Goal: Task Accomplishment & Management: Manage account settings

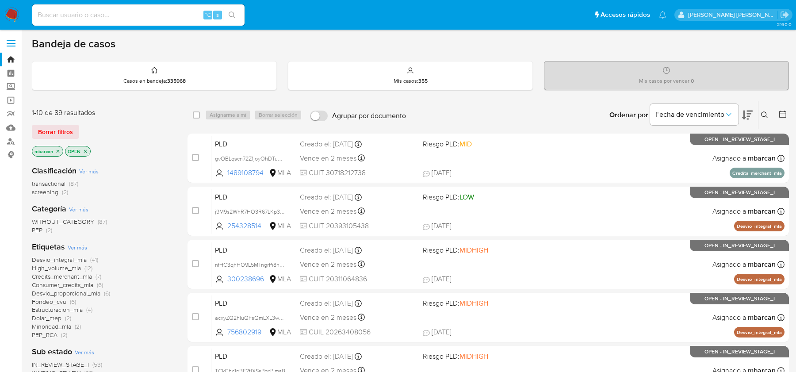
click at [78, 12] on input at bounding box center [138, 14] width 212 height 11
paste input "ZE2PxkZ1vev6Xox4iNwCt7Fi"
type input "ZE2PxkZ1vev6Xox4iNwCt7Fi"
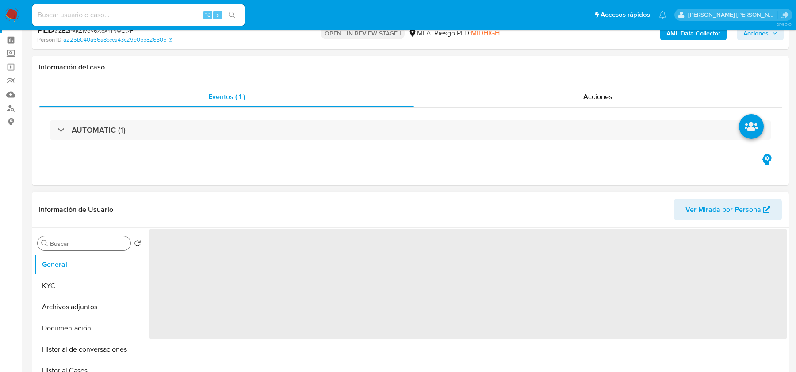
scroll to position [82, 0]
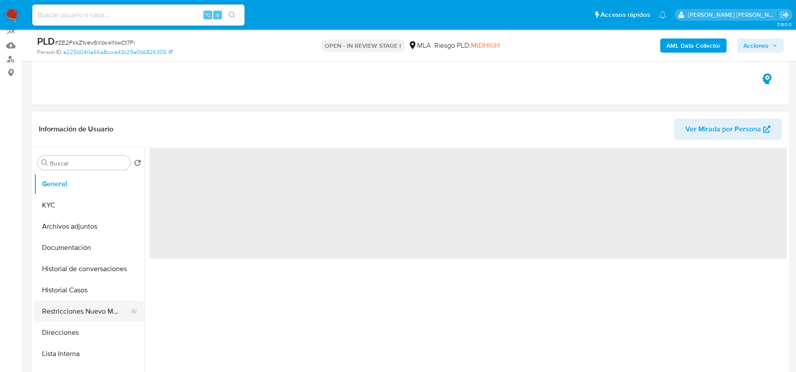
select select "10"
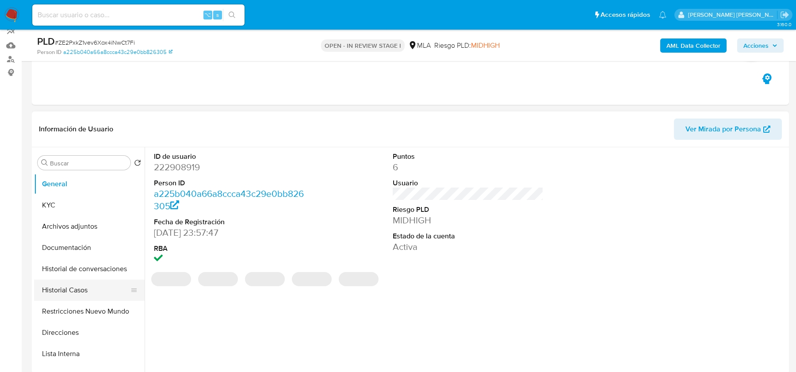
click at [70, 289] on button "Historial Casos" at bounding box center [85, 289] width 103 height 21
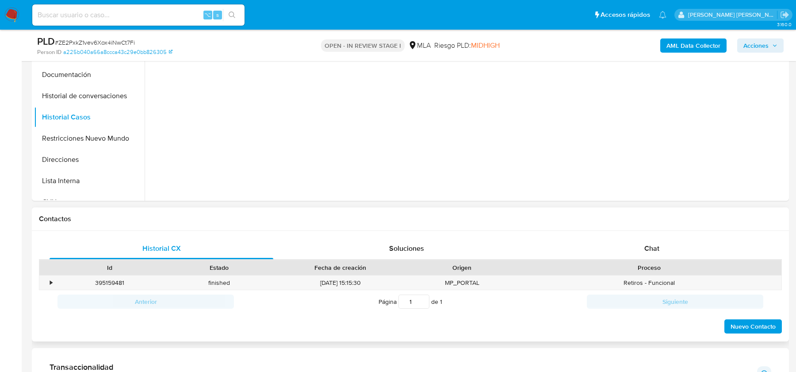
scroll to position [295, 0]
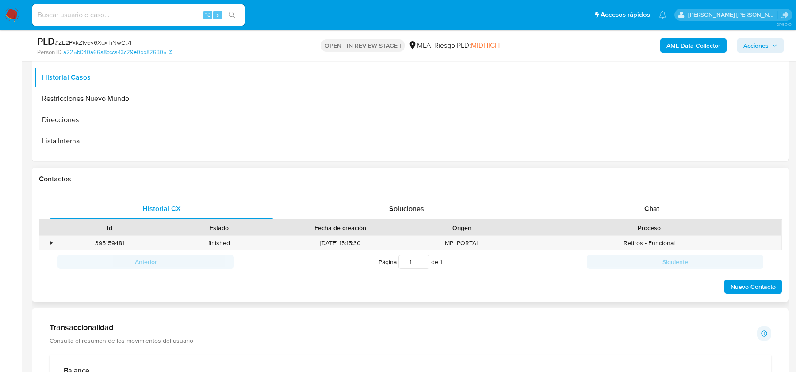
click at [637, 196] on div "Historial CX Soluciones Chat Id Estado Fecha de creación Origen Proceso • 39515…" at bounding box center [410, 246] width 757 height 111
click at [649, 211] on span "Chat" at bounding box center [651, 208] width 15 height 10
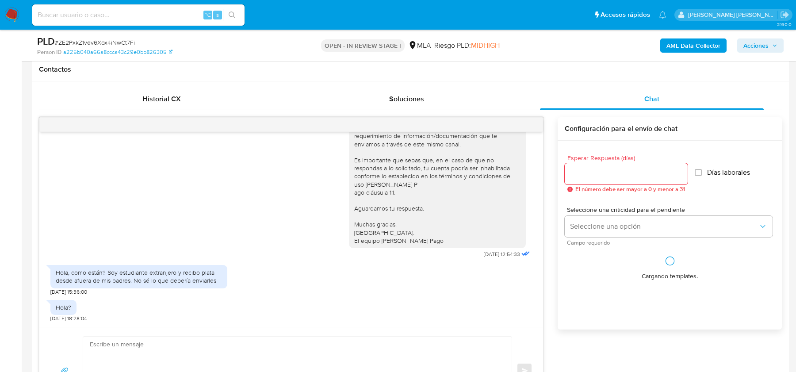
scroll to position [430, 0]
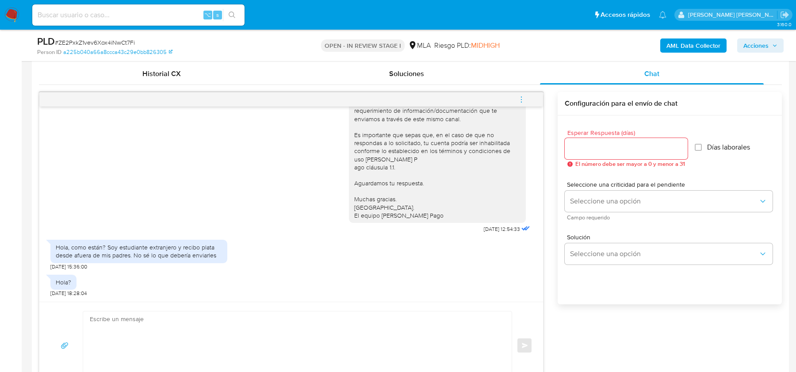
click at [99, 46] on span "# ZE2PxkZ1vev6Xox4iNwCt7Fi" at bounding box center [95, 42] width 80 height 9
click at [101, 41] on span "# ZE2PxkZ1vev6Xox4iNwCt7Fi" at bounding box center [95, 42] width 80 height 9
copy span "ZE2PxkZ1vev6Xox4iNwCt7Fi"
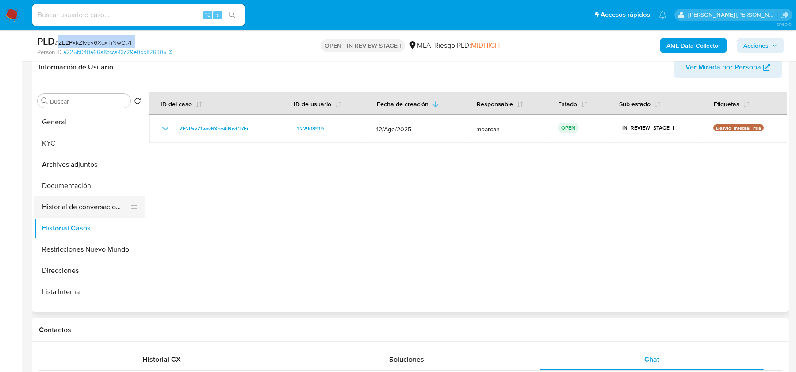
scroll to position [129, 0]
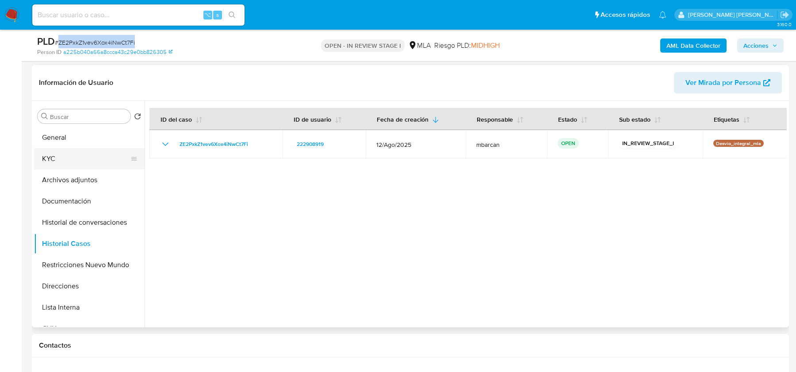
click at [81, 155] on button "KYC" at bounding box center [85, 158] width 103 height 21
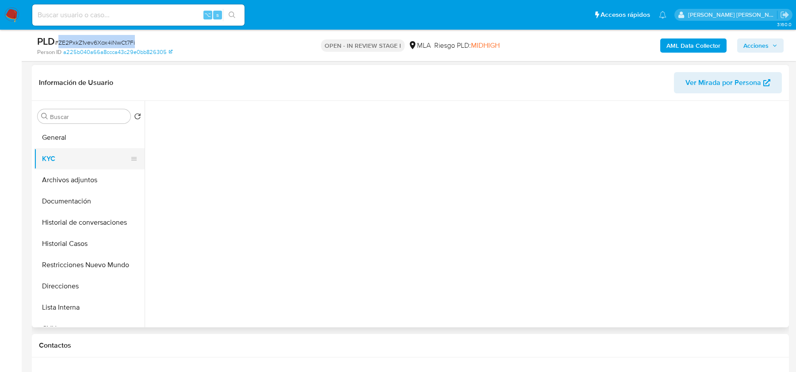
click at [81, 148] on button "KYC" at bounding box center [85, 158] width 103 height 21
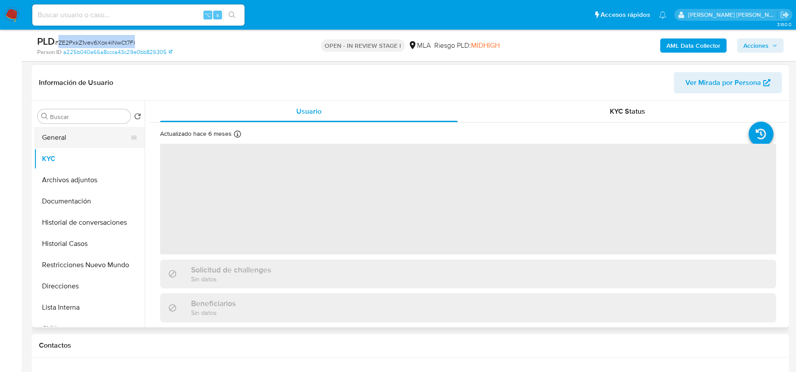
click at [92, 134] on button "General" at bounding box center [85, 137] width 103 height 21
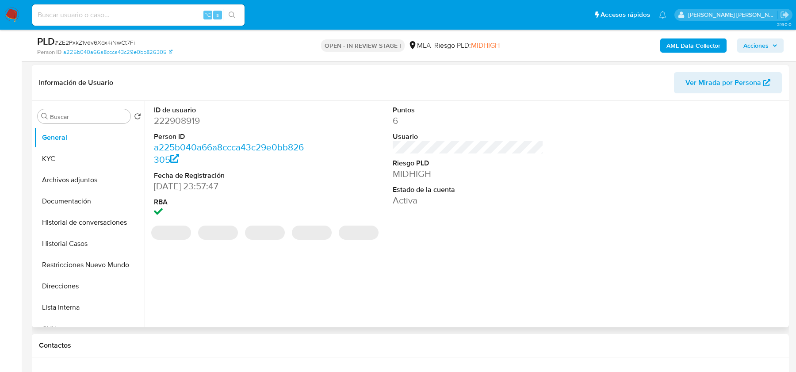
click at [189, 122] on dd "222908919" at bounding box center [229, 121] width 150 height 12
copy dd "222908919"
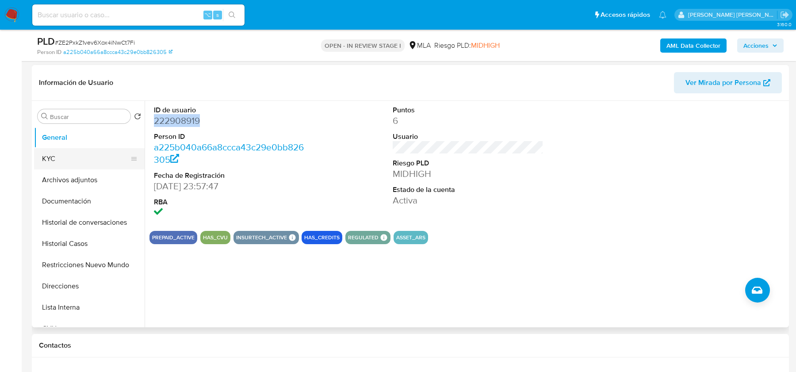
click at [71, 148] on button "KYC" at bounding box center [85, 158] width 103 height 21
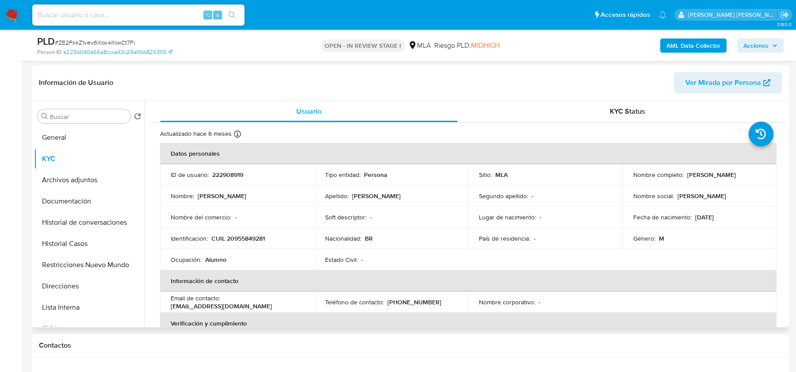
click at [237, 235] on p "CUIL 20955849281" at bounding box center [238, 238] width 54 height 8
copy p "20955849281"
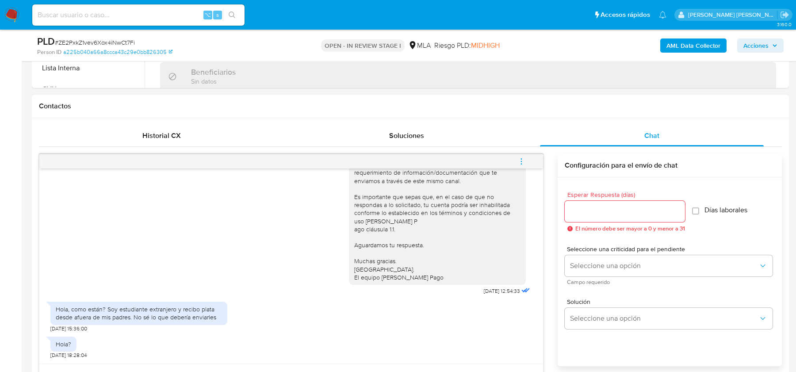
scroll to position [388, 0]
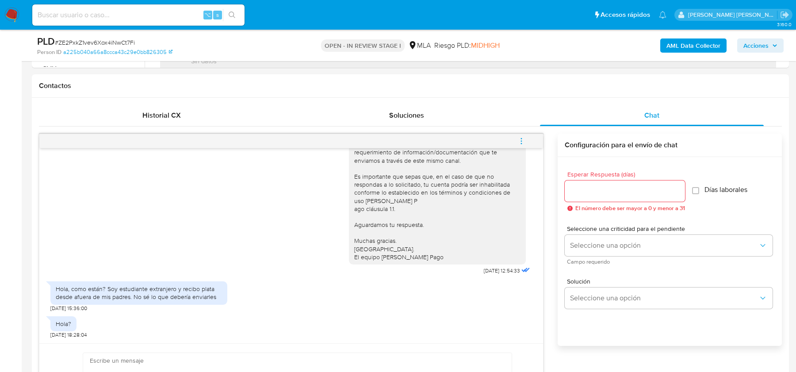
click at [14, 14] on img at bounding box center [11, 15] width 15 height 15
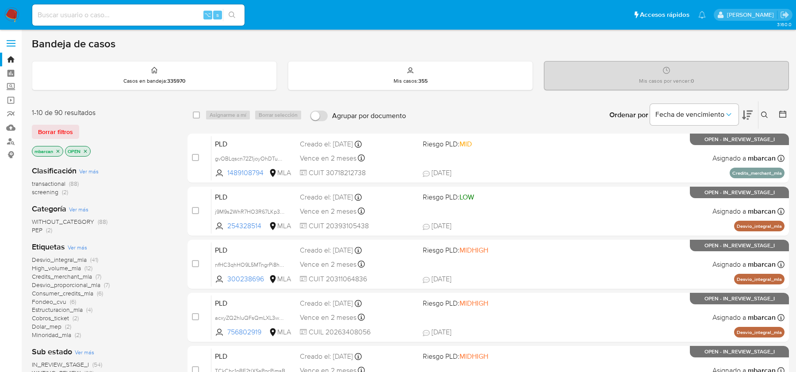
click at [762, 118] on button at bounding box center [765, 115] width 15 height 11
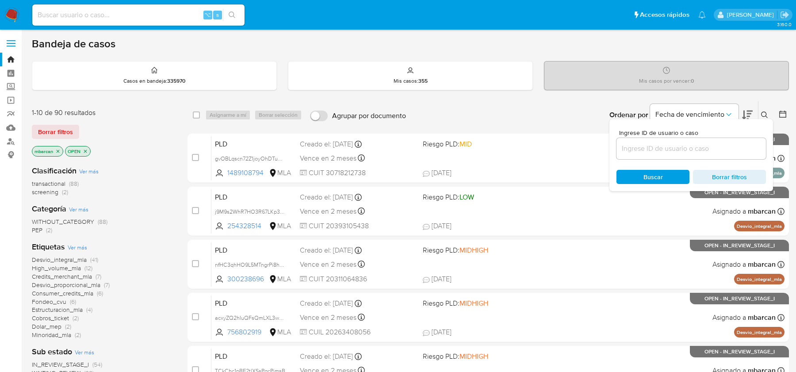
click at [715, 149] on input at bounding box center [690, 148] width 149 height 11
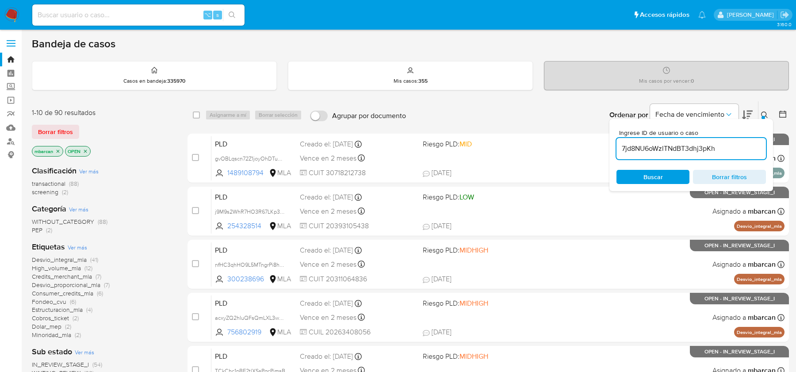
type input "7jd8NU6oWzlTNdBT3dhj3pKh"
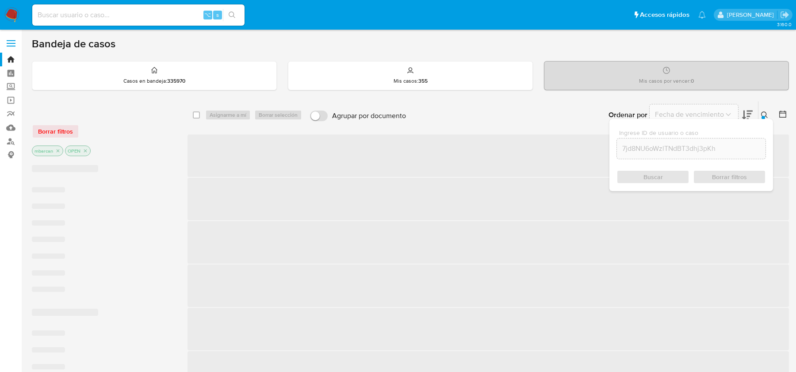
click at [758, 110] on button at bounding box center [765, 115] width 15 height 11
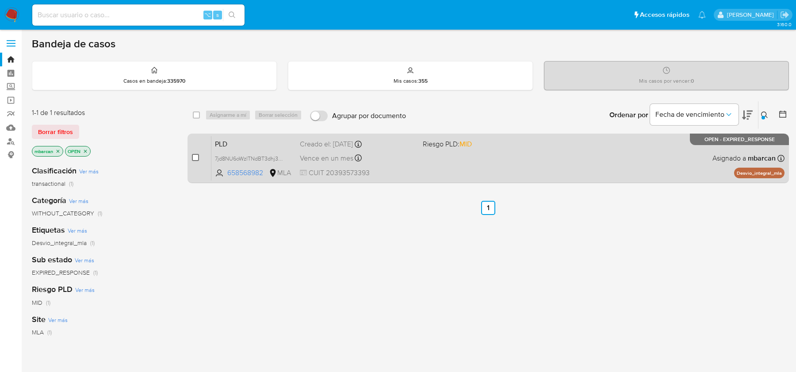
click at [196, 155] on input "checkbox" at bounding box center [195, 157] width 7 height 7
checkbox input "true"
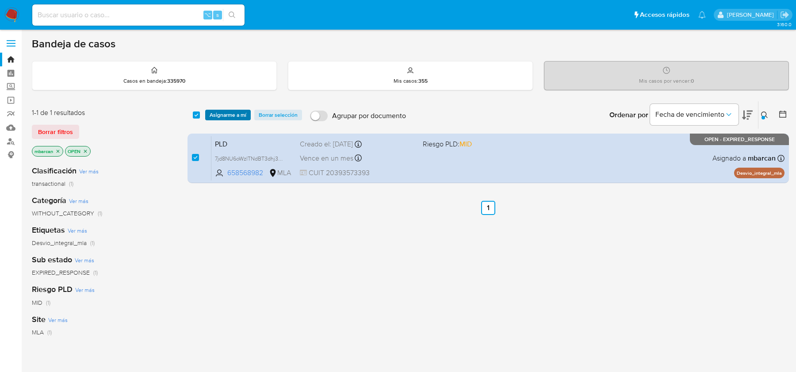
click at [224, 116] on span "Asignarme a mí" at bounding box center [228, 115] width 37 height 9
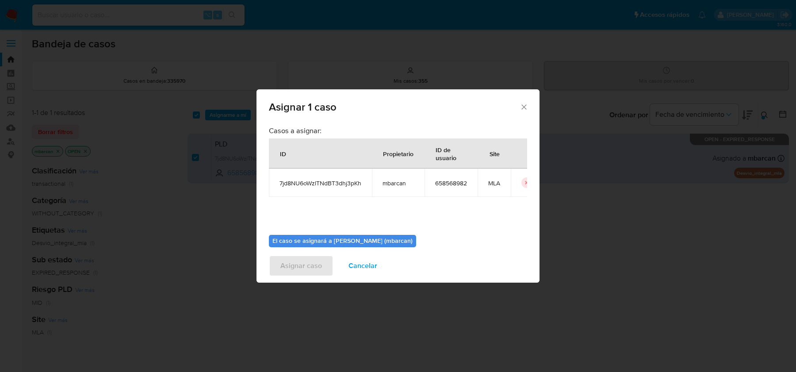
scroll to position [45, 0]
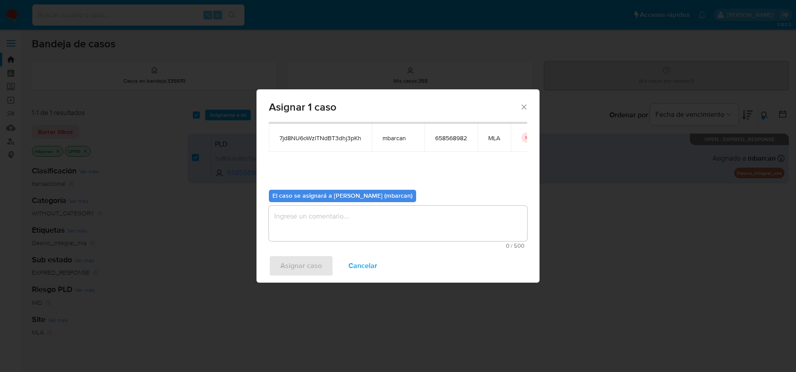
click at [310, 208] on textarea "assign-modal" at bounding box center [398, 223] width 258 height 35
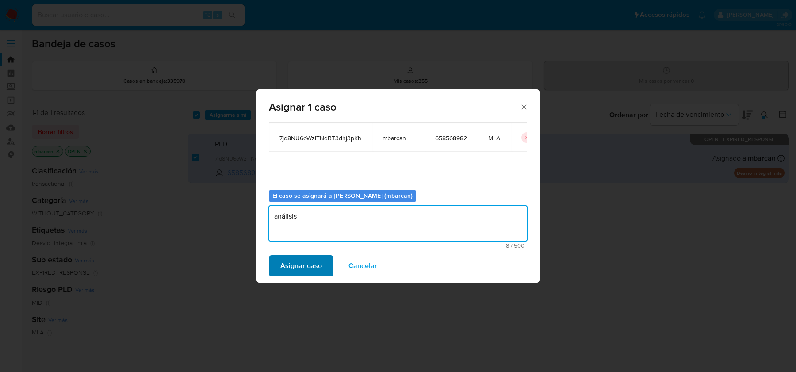
type textarea "análisis"
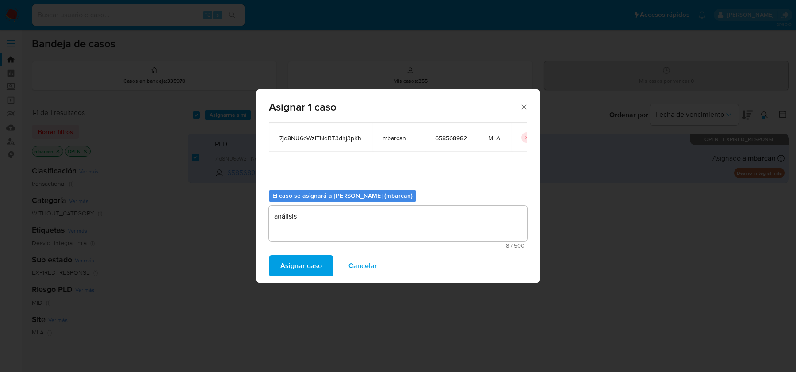
click at [296, 268] on span "Asignar caso" at bounding box center [301, 265] width 42 height 19
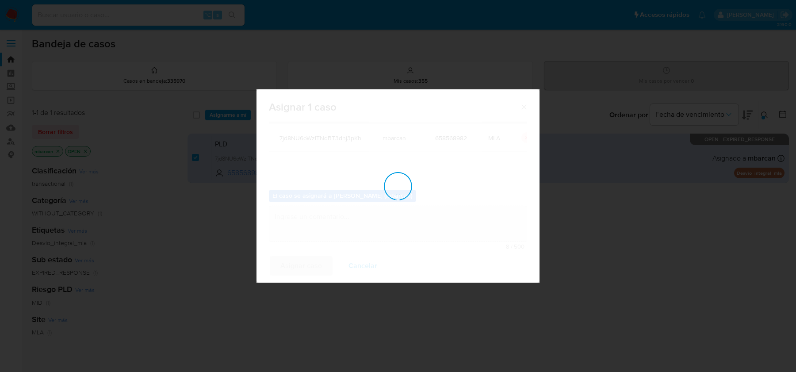
checkbox input "false"
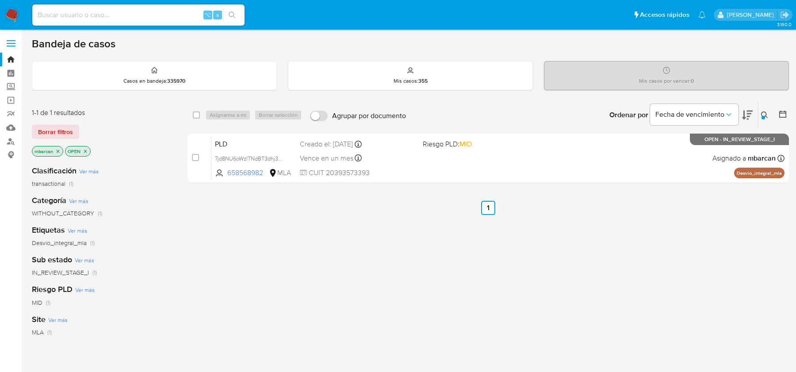
click at [23, 21] on nav "Pausado Ver notificaciones ⌥ s Accesos rápidos Presiona las siguientes teclas p…" at bounding box center [398, 15] width 796 height 30
click at [10, 16] on img at bounding box center [11, 15] width 15 height 15
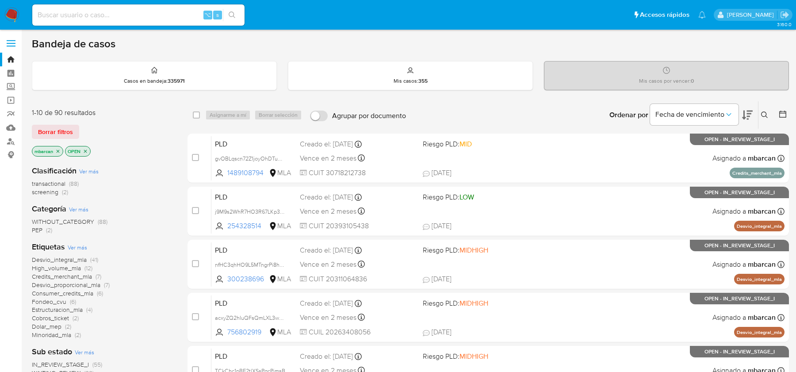
click at [133, 16] on input at bounding box center [138, 14] width 212 height 11
paste input "M8AaZZ1vxeLzYZcGtdaNeGVD"
type input "M8AaZZ1vxeLzYZcGtdaNeGVD"
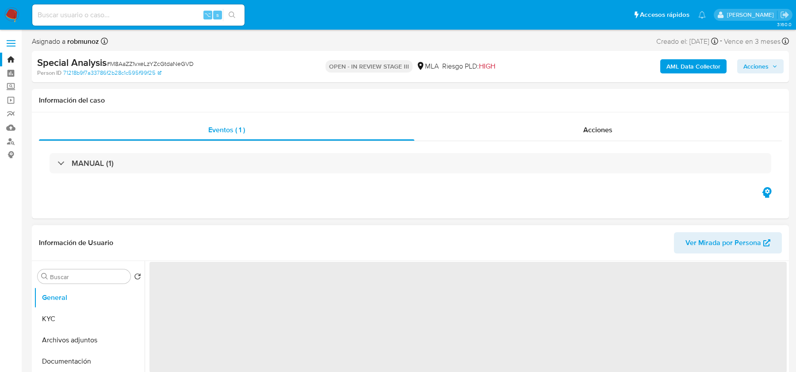
select select "10"
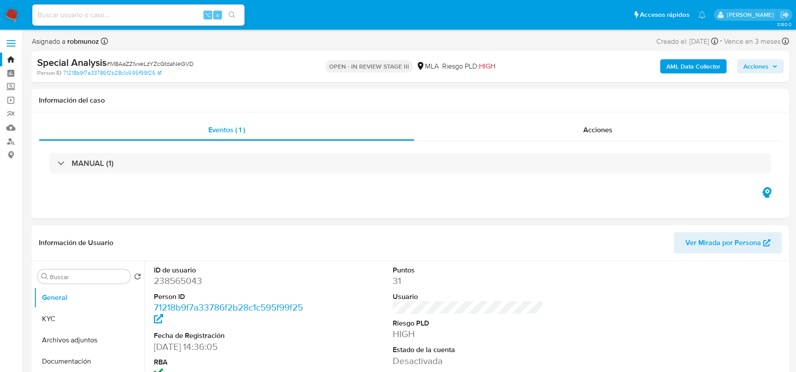
click at [128, 60] on span "# M8AaZZ1vxeLzYZcGtdaNeGVD" at bounding box center [150, 63] width 87 height 9
copy span "M8AaZZ1vxeLzYZcGtdaNeGVD"
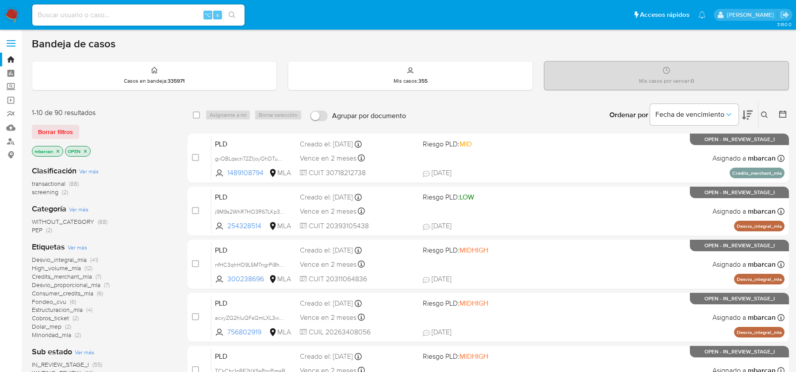
click at [766, 115] on icon at bounding box center [764, 114] width 7 height 7
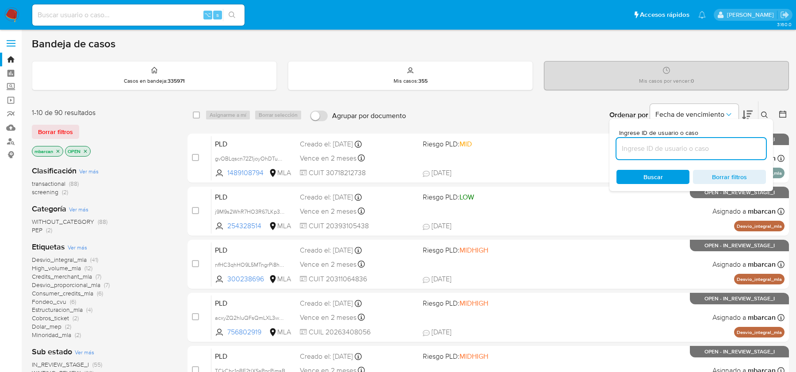
click at [672, 151] on input at bounding box center [690, 148] width 149 height 11
type input "M8AaZZ1vxeLzYZcGtdaNeGVD"
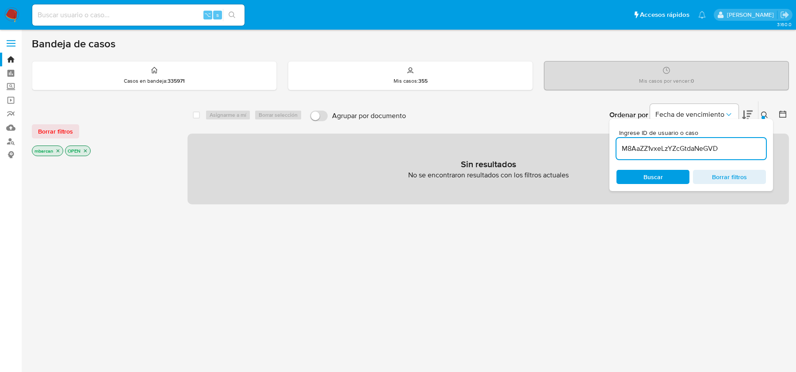
click at [58, 148] on icon "close-filter" at bounding box center [57, 150] width 5 height 5
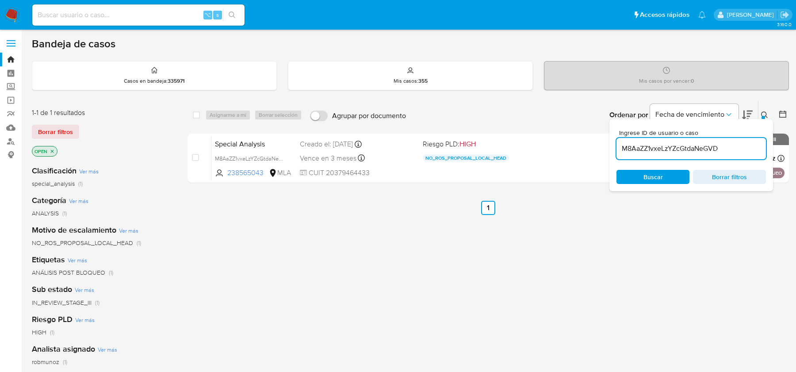
click at [765, 112] on icon at bounding box center [764, 114] width 7 height 7
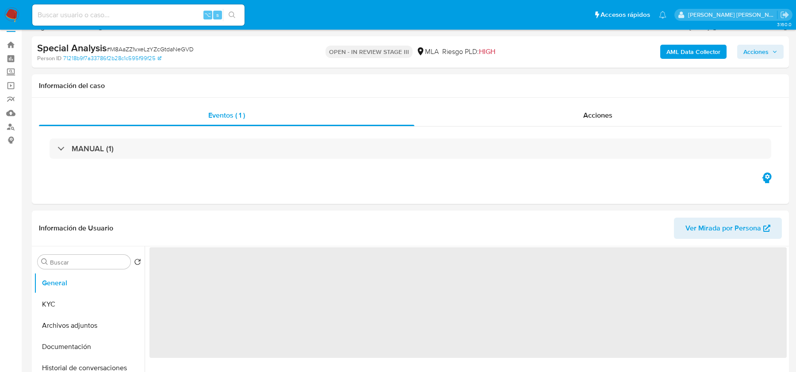
select select "10"
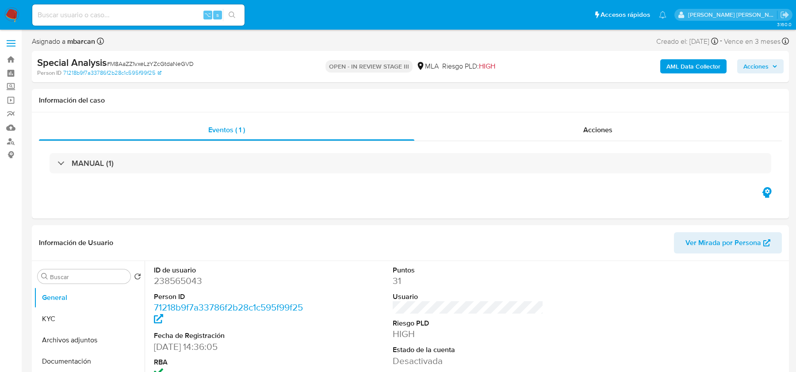
click at [756, 66] on span "Acciones" at bounding box center [755, 66] width 25 height 14
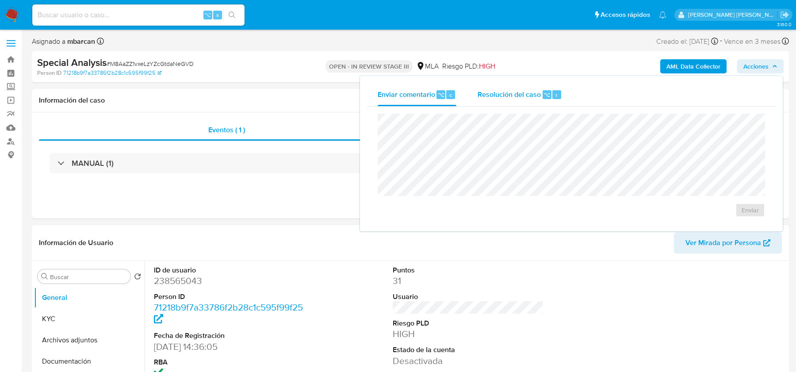
click at [538, 93] on span "Resolución del caso" at bounding box center [509, 94] width 63 height 10
click at [512, 153] on textarea at bounding box center [571, 150] width 386 height 71
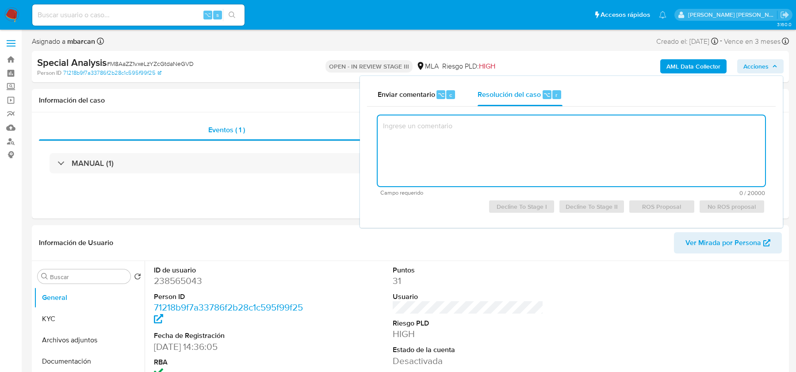
type textarea "."
click at [753, 64] on span "Acciones" at bounding box center [755, 66] width 25 height 14
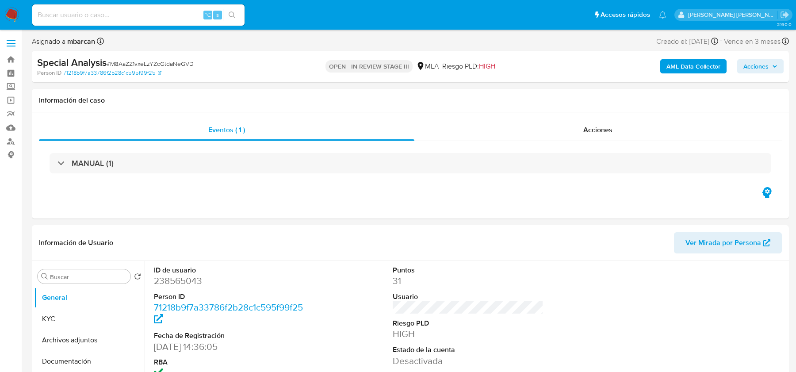
click at [761, 70] on span "Acciones" at bounding box center [755, 66] width 25 height 14
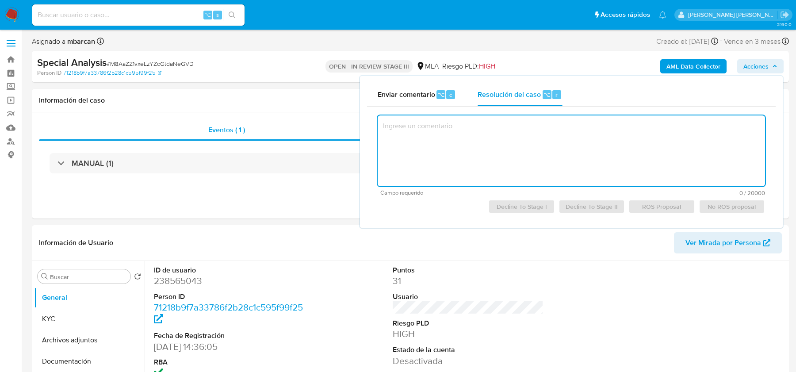
click at [576, 141] on textarea at bounding box center [571, 150] width 387 height 71
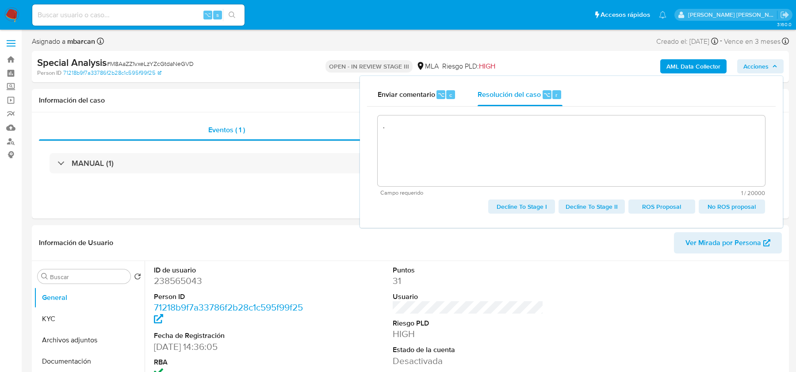
click at [588, 207] on span "Decline To Stage II" at bounding box center [592, 206] width 54 height 12
type textarea "."
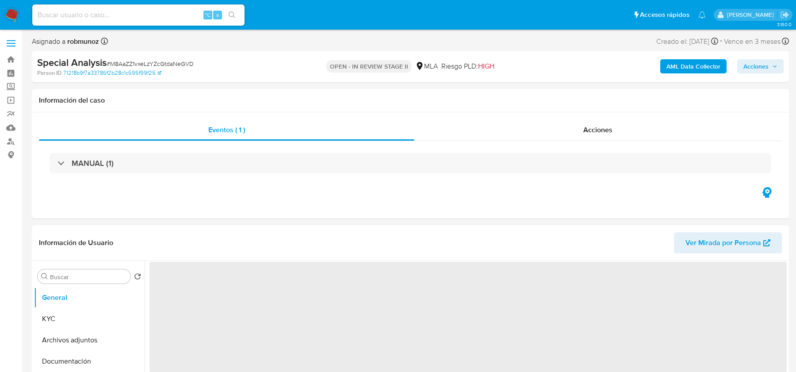
select select "10"
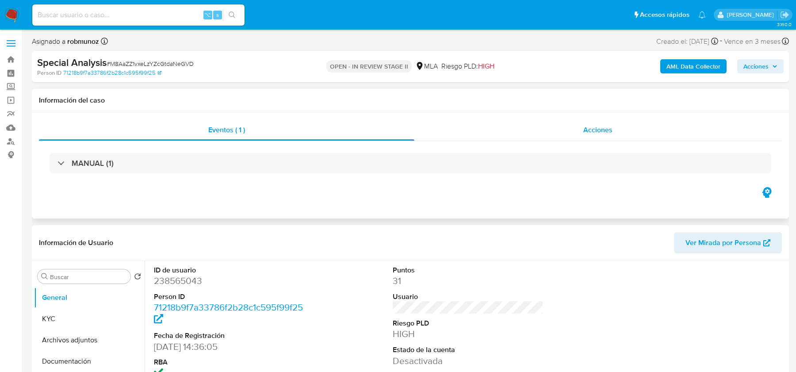
click at [584, 133] on span "Acciones" at bounding box center [597, 130] width 29 height 10
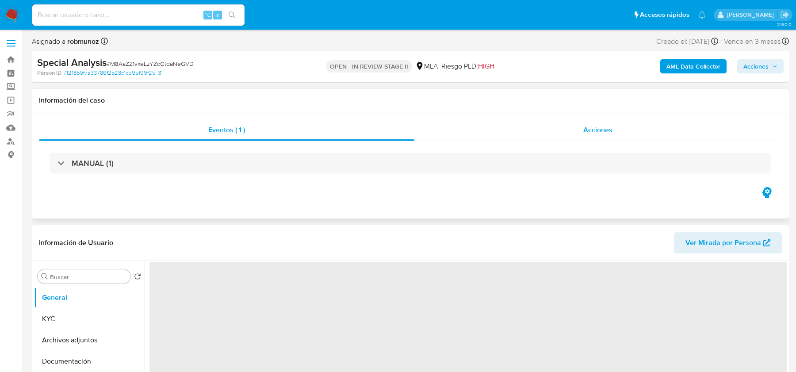
click at [544, 126] on div "Acciones" at bounding box center [598, 129] width 368 height 21
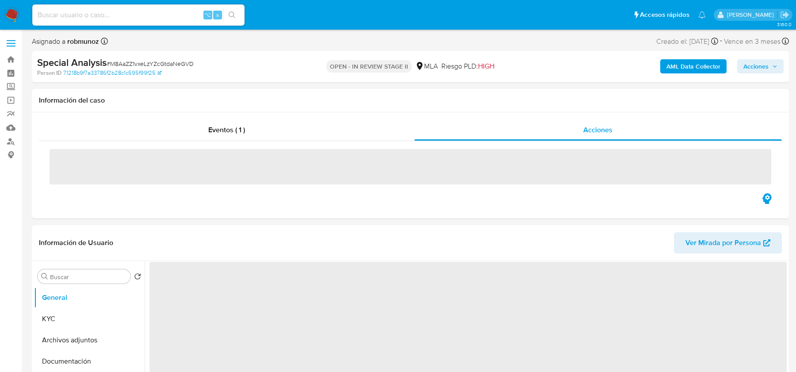
select select "10"
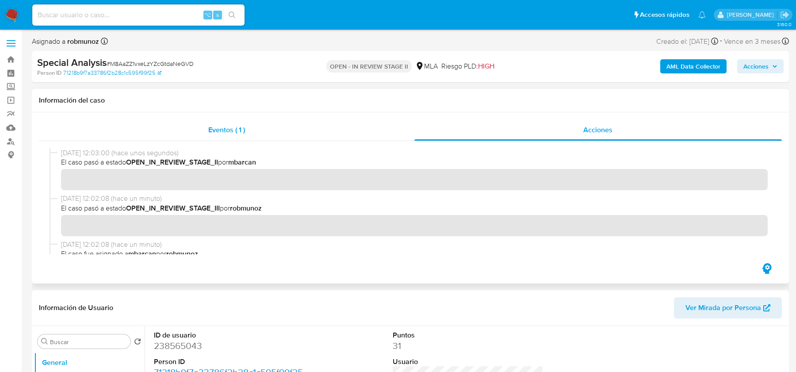
click at [262, 133] on div "Eventos ( 1 )" at bounding box center [226, 129] width 375 height 21
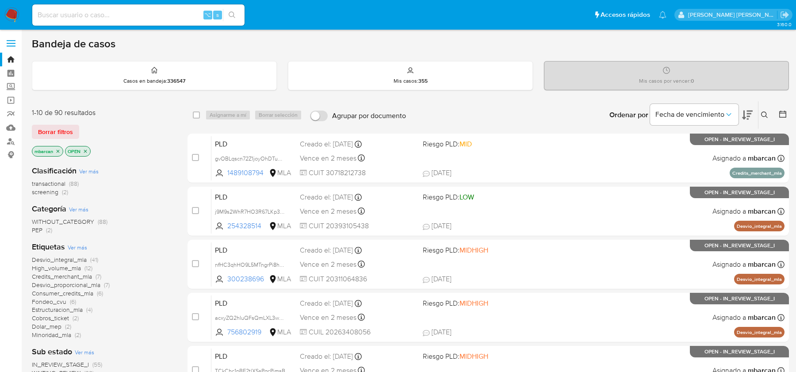
click at [52, 16] on input at bounding box center [138, 14] width 212 height 11
paste input "7jd8NU6oWzlTNdBT3dhj3pKh"
type input "7jd8NU6oWzlTNdBT3dhj3pKh"
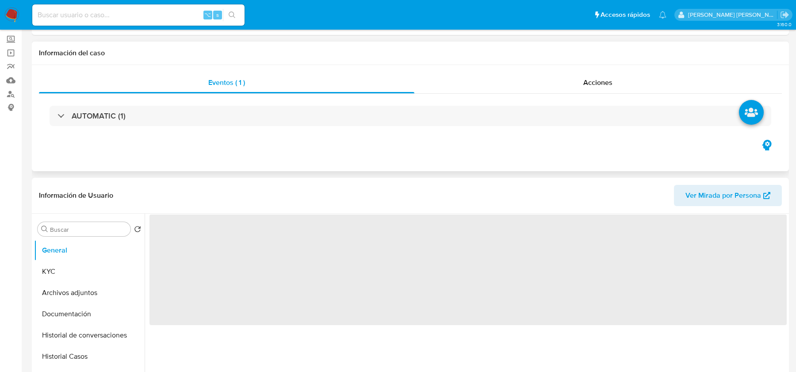
select select "10"
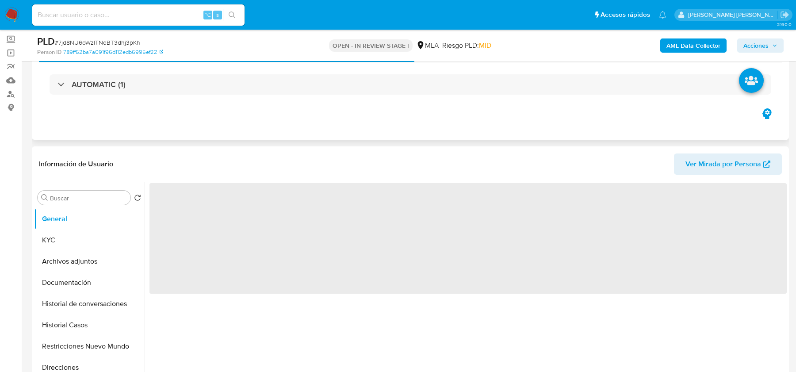
scroll to position [245, 0]
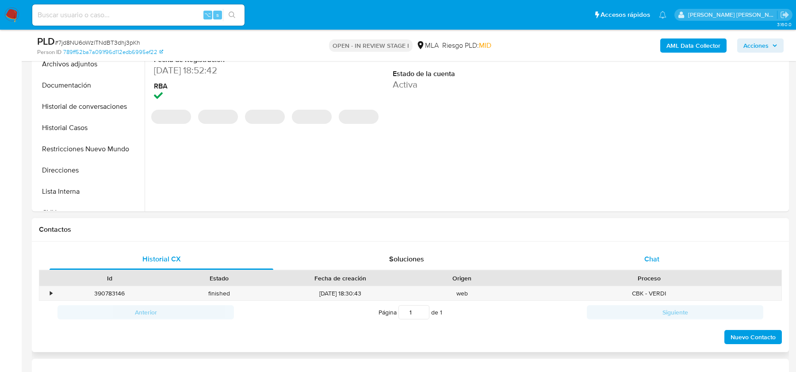
click at [612, 263] on div "Chat" at bounding box center [652, 258] width 224 height 21
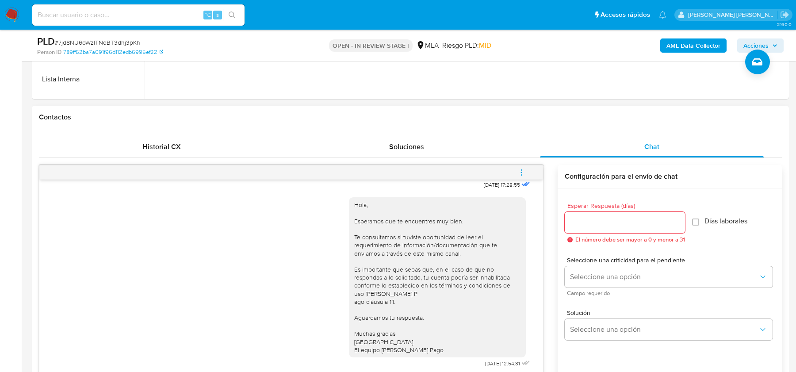
scroll to position [269, 0]
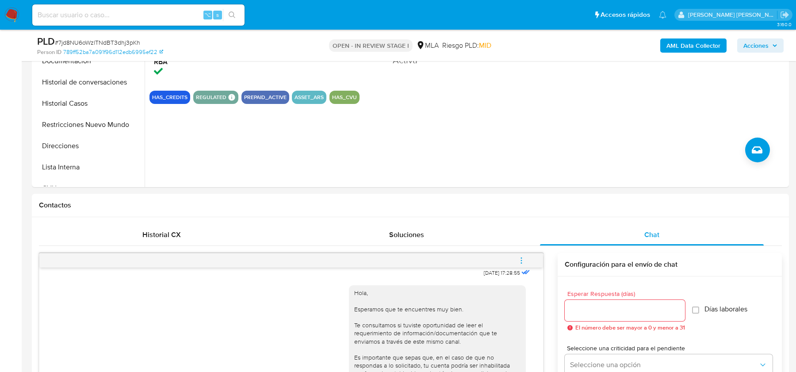
click at [687, 47] on b "AML Data Collector" at bounding box center [693, 45] width 54 height 14
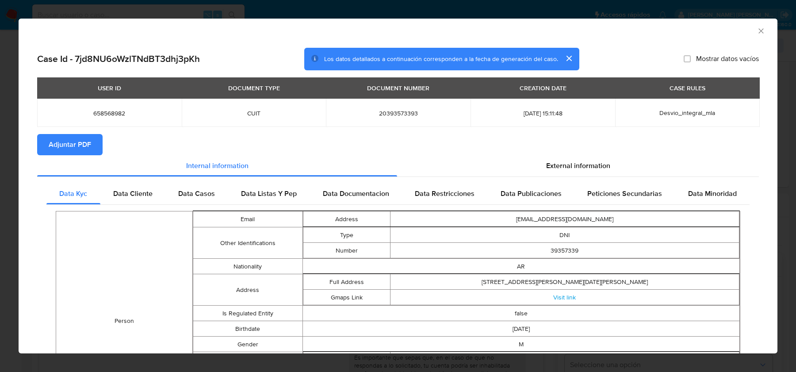
click at [99, 147] on button "Adjuntar PDF" at bounding box center [69, 144] width 65 height 21
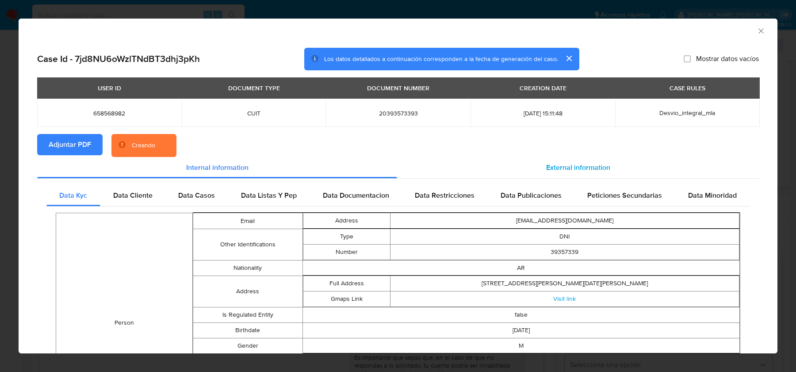
click at [604, 166] on span "External information" at bounding box center [578, 167] width 64 height 10
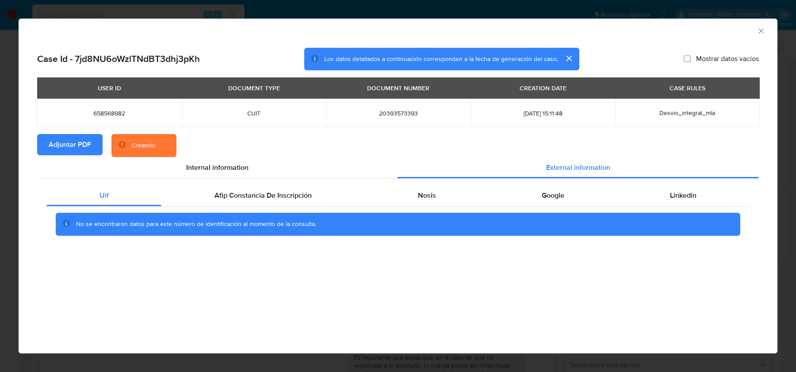
click at [260, 184] on div "Uif Afip Constancia De Inscripción Nosis Google Linkedin No se encontraron dato…" at bounding box center [398, 213] width 722 height 69
click at [267, 200] on span "Afip Constancia De Inscripción" at bounding box center [262, 195] width 97 height 10
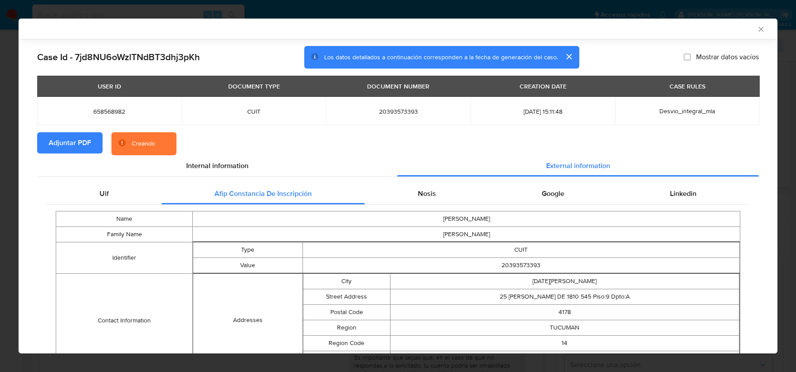
scroll to position [60, 0]
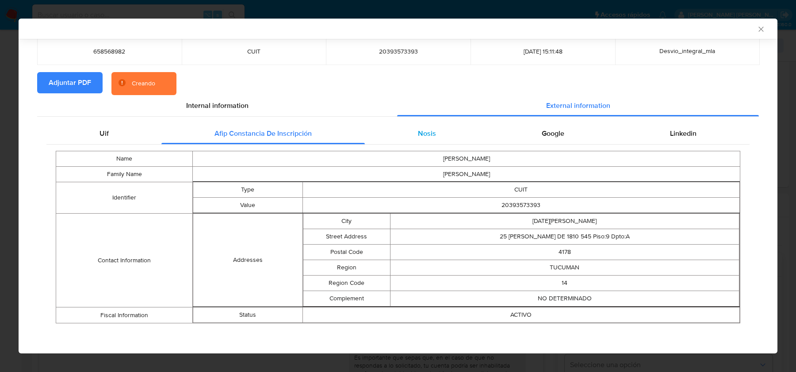
click at [426, 138] on div "Nosis" at bounding box center [427, 133] width 124 height 21
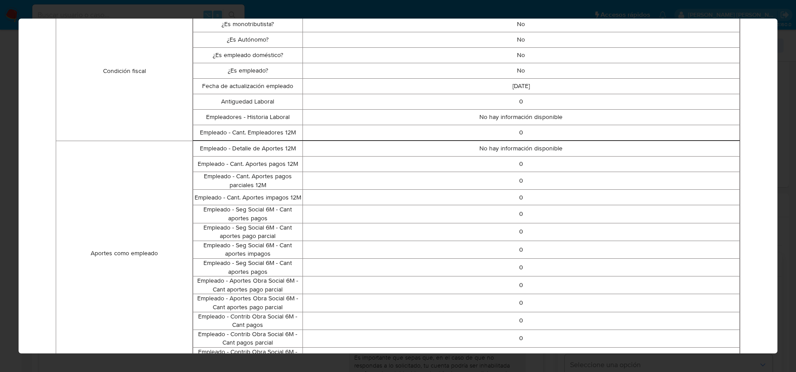
scroll to position [0, 0]
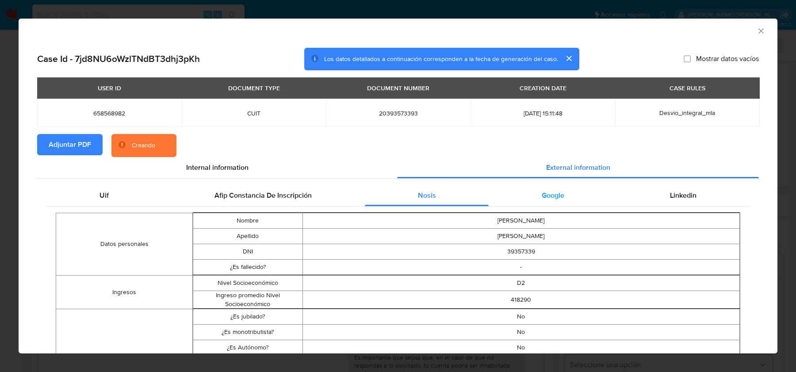
click at [553, 195] on span "Google" at bounding box center [553, 195] width 23 height 10
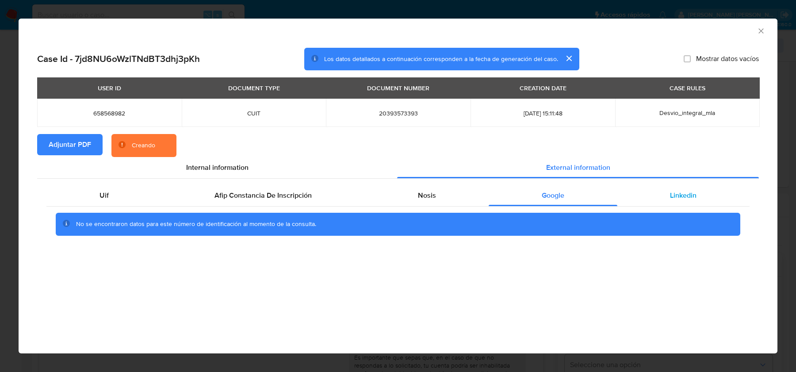
click at [692, 186] on div "Linkedin" at bounding box center [683, 195] width 132 height 21
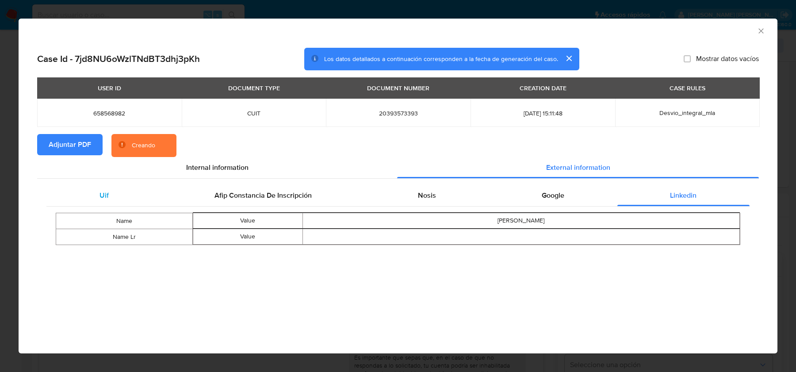
click at [148, 192] on div "Uif" at bounding box center [103, 195] width 115 height 21
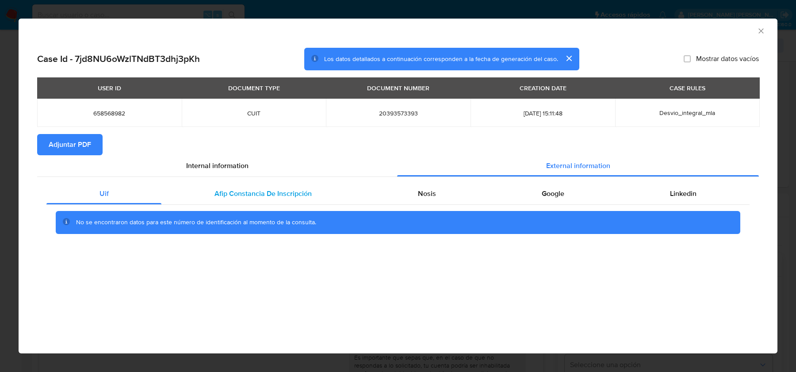
click at [282, 198] on span "Afip Constancia De Inscripción" at bounding box center [262, 193] width 97 height 10
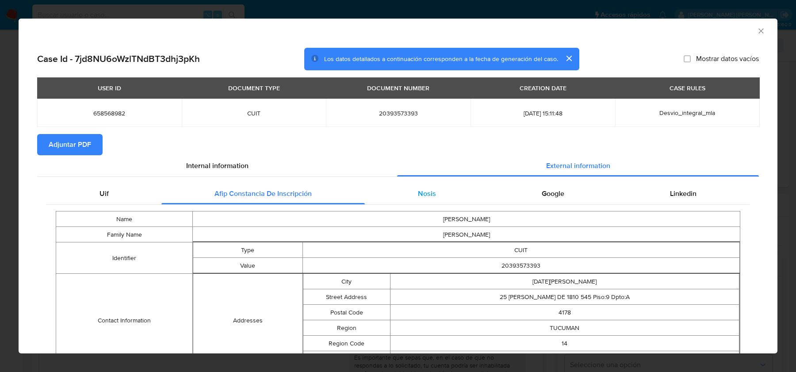
click at [421, 192] on span "Nosis" at bounding box center [427, 193] width 18 height 10
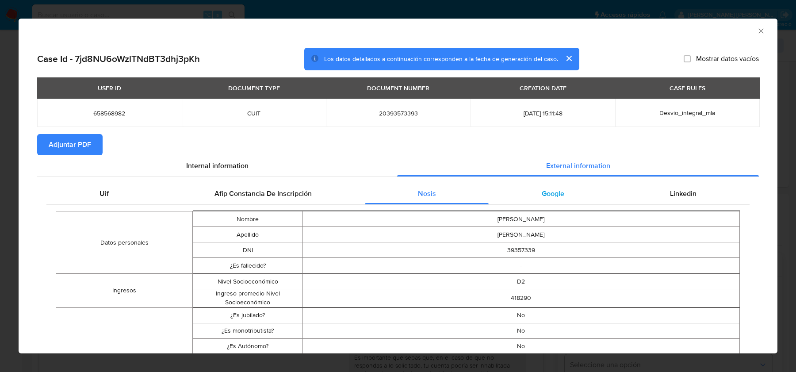
click at [531, 192] on div "Google" at bounding box center [553, 193] width 128 height 21
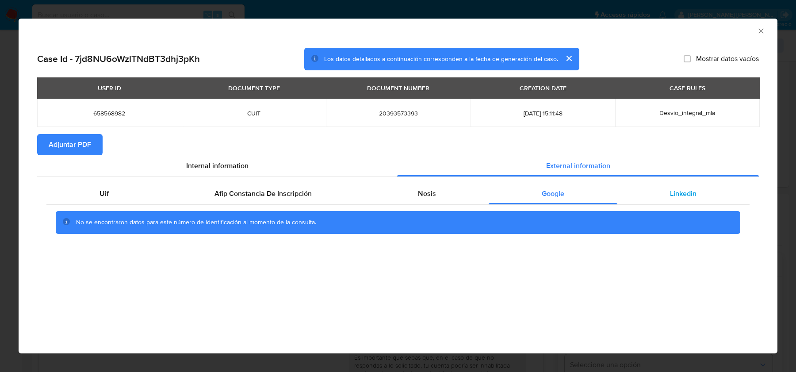
click at [625, 184] on div "Linkedin" at bounding box center [683, 193] width 132 height 21
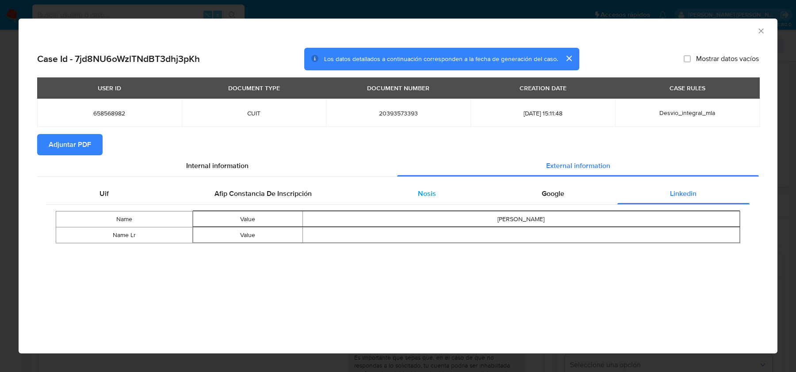
click at [459, 192] on div "Nosis" at bounding box center [427, 193] width 124 height 21
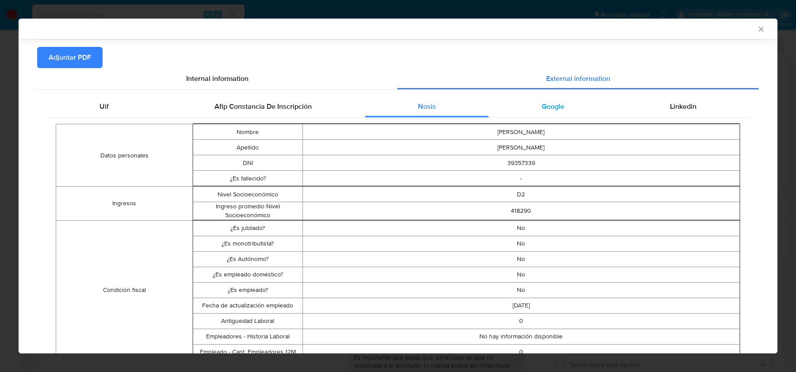
scroll to position [68, 0]
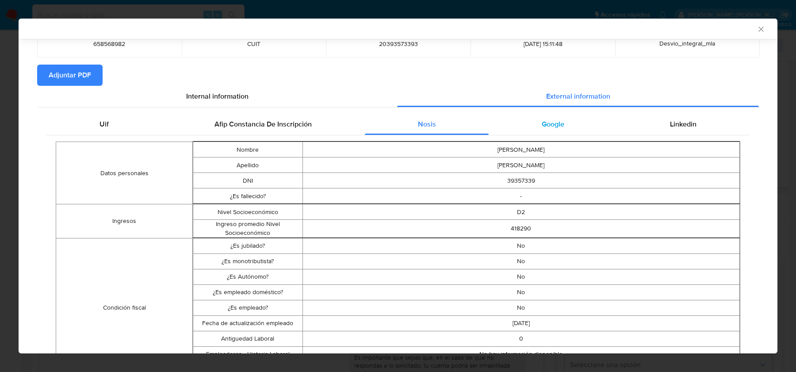
click at [567, 125] on div "Google" at bounding box center [553, 124] width 128 height 21
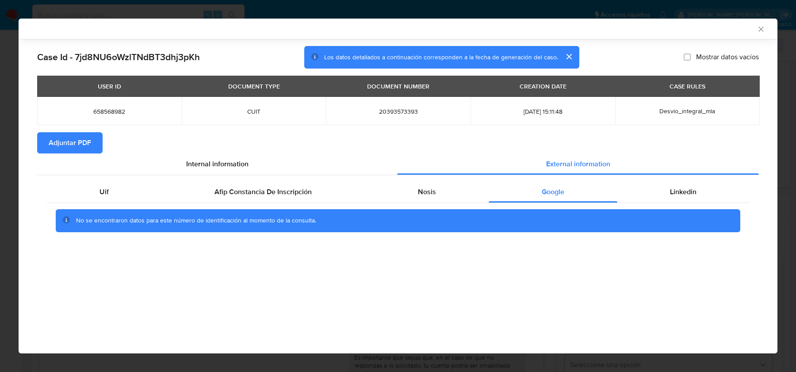
click at [761, 28] on icon "Cerrar ventana" at bounding box center [760, 29] width 5 height 5
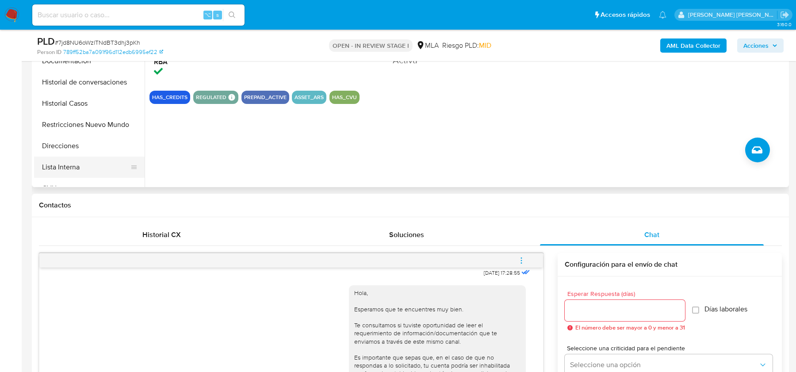
scroll to position [209, 0]
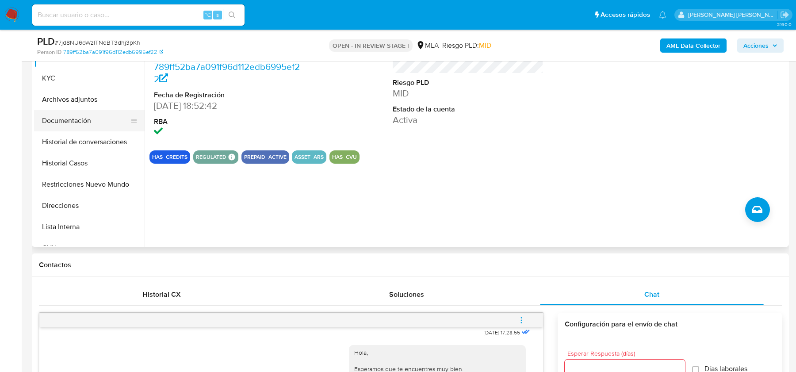
click at [73, 111] on button "Documentación" at bounding box center [85, 120] width 103 height 21
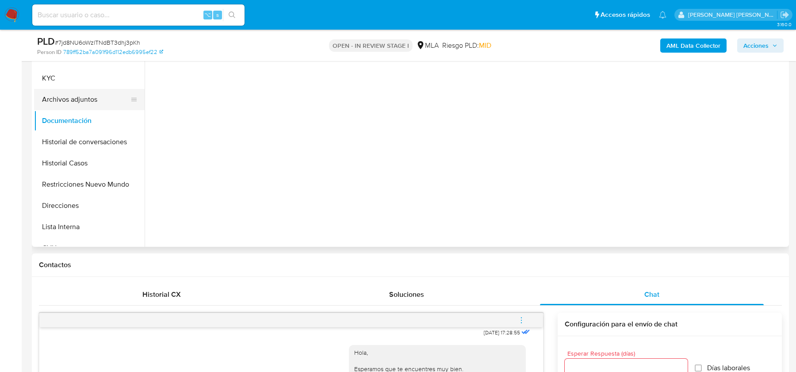
click at [73, 98] on button "Archivos adjuntos" at bounding box center [85, 99] width 103 height 21
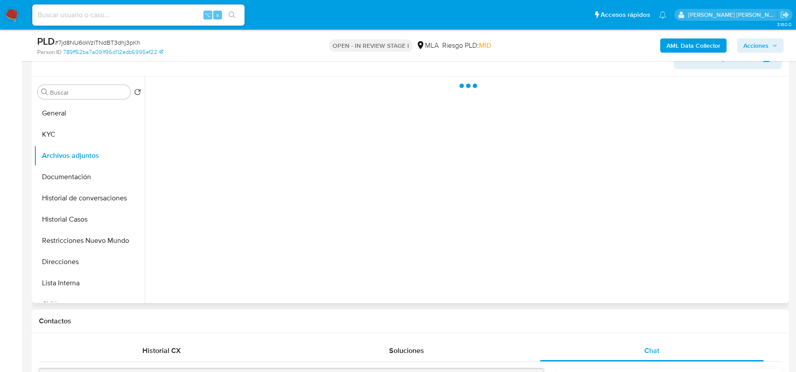
scroll to position [142, 0]
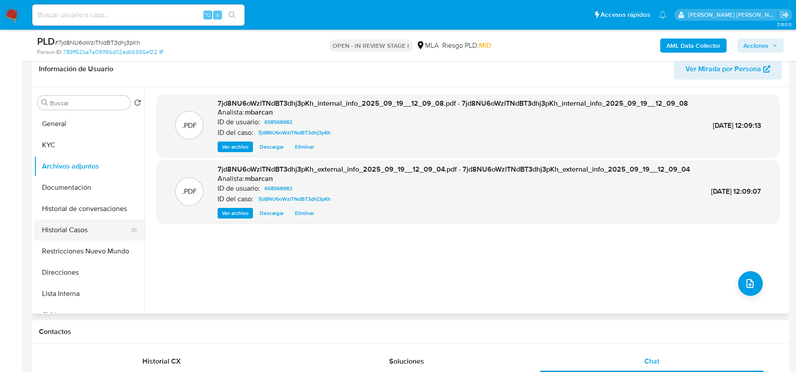
click at [60, 232] on button "Historial Casos" at bounding box center [85, 229] width 103 height 21
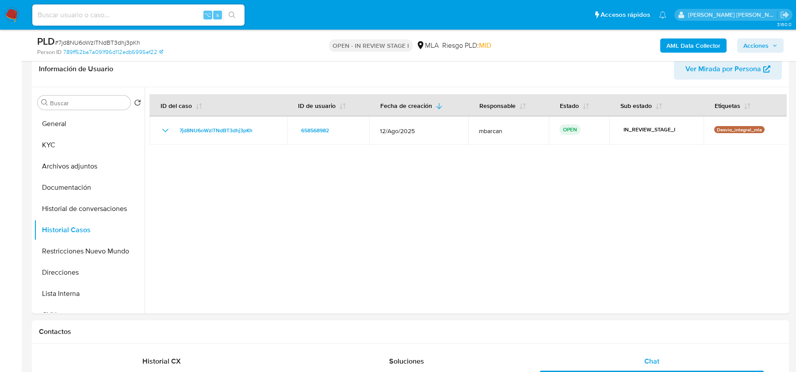
click at [84, 45] on span "# 7jd8NU6oWzlTNdBT3dhj3pKh" at bounding box center [97, 42] width 85 height 9
copy span "7jd8NU6oWzlTNdBT3dhj3pKh"
click at [119, 40] on span "# 7jd8NU6oWzlTNdBT3dhj3pKh" at bounding box center [97, 42] width 85 height 9
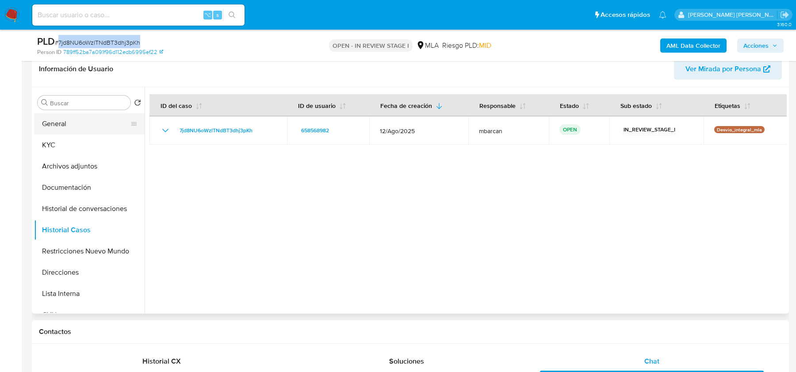
click at [61, 129] on button "General" at bounding box center [85, 123] width 103 height 21
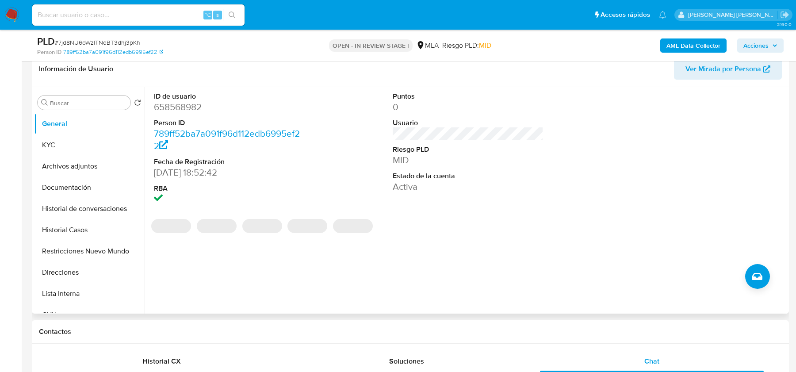
click at [183, 107] on dd "658568982" at bounding box center [229, 107] width 150 height 12
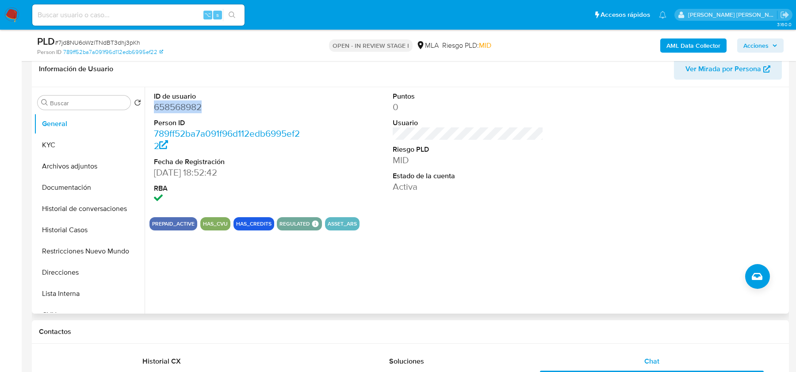
copy dd "658568982"
click at [72, 151] on button "KYC" at bounding box center [85, 144] width 103 height 21
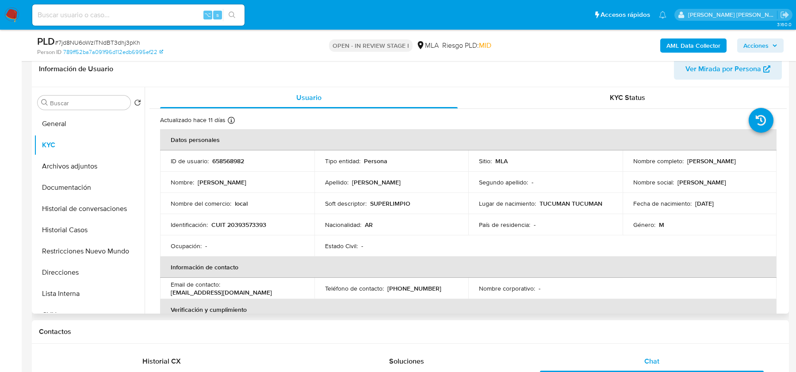
click at [259, 226] on p "CUIT 20393573393" at bounding box center [238, 225] width 55 height 8
copy p "20393573393"
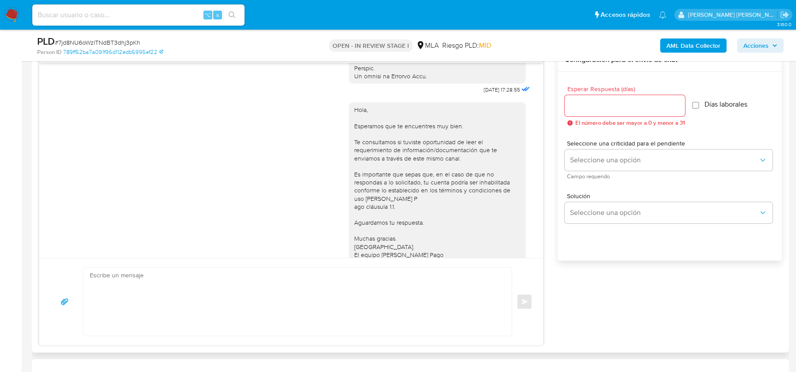
scroll to position [437, 0]
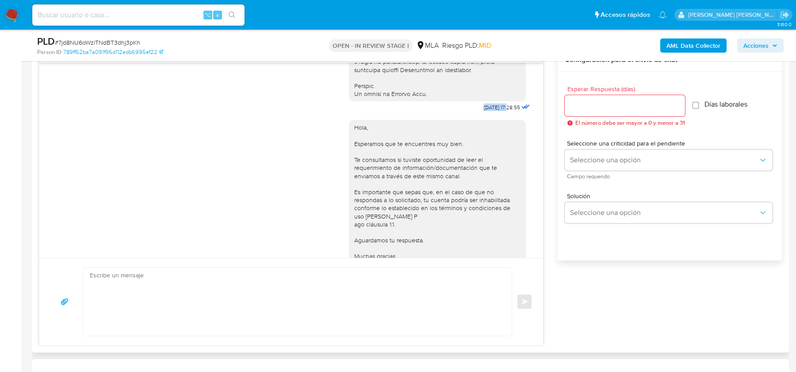
drag, startPoint x: 470, startPoint y: 123, endPoint x: 501, endPoint y: 124, distance: 31.0
copy span "18/08/2025"
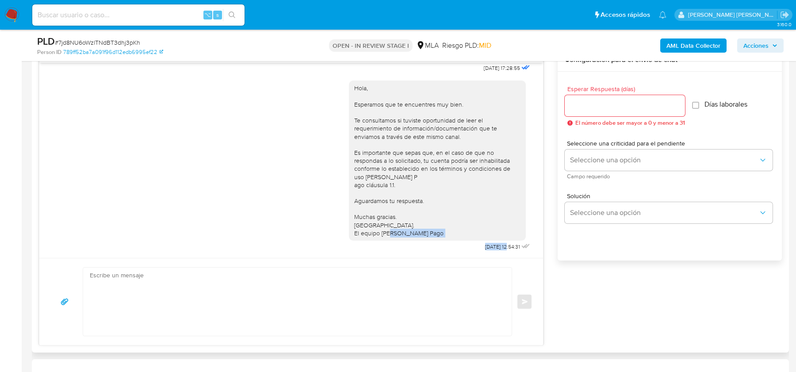
drag, startPoint x: 466, startPoint y: 246, endPoint x: 498, endPoint y: 247, distance: 32.7
click at [498, 247] on div "Hola, Esperamos que te encuentres muy bien. Te consultamos si tuviste oportunid…" at bounding box center [440, 163] width 183 height 179
copy div "22/08/202"
copy div "22/08/2025"
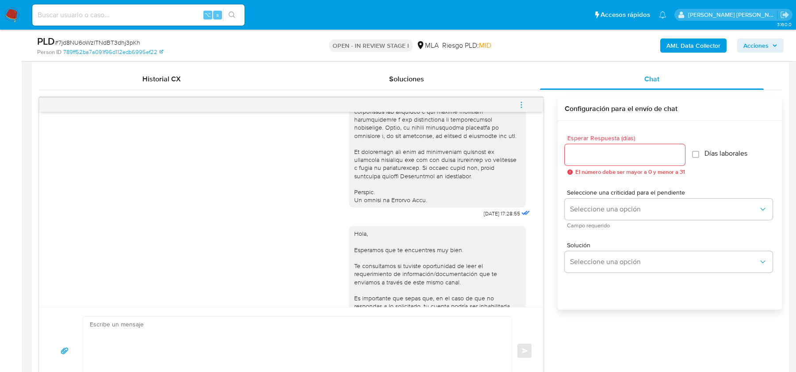
scroll to position [376, 0]
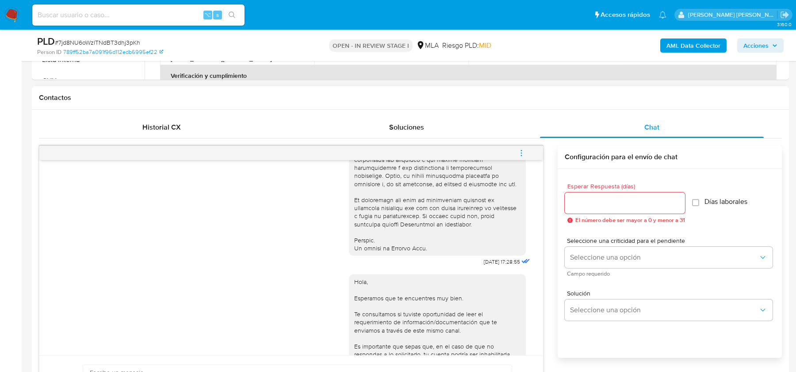
click at [527, 149] on button "menu-action" at bounding box center [521, 152] width 29 height 21
click at [449, 127] on li "Cerrar conversación" at bounding box center [462, 135] width 91 height 16
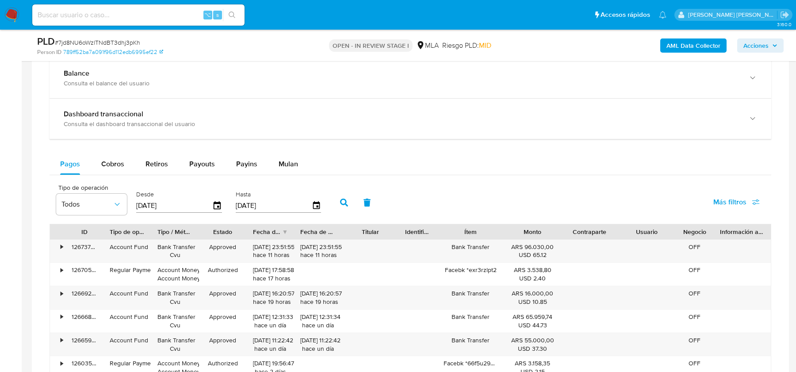
scroll to position [1433, 0]
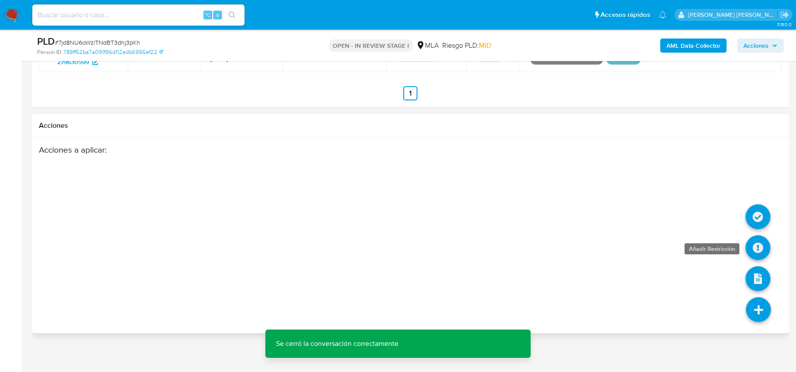
click at [763, 250] on icon at bounding box center [757, 247] width 25 height 25
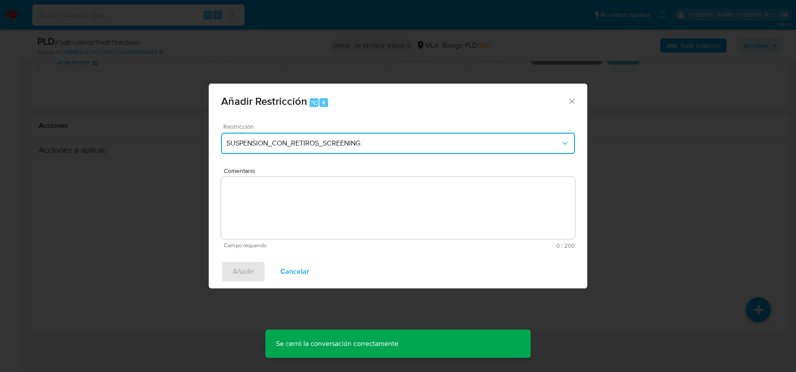
click at [338, 145] on span "SUSPENSION_CON_RETIROS_SCREENING" at bounding box center [393, 143] width 334 height 9
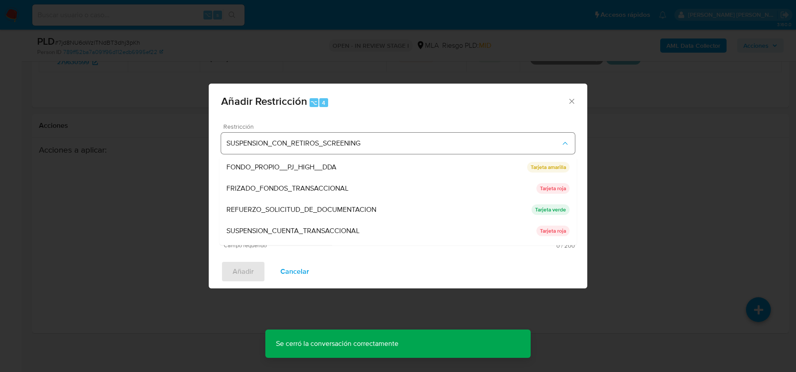
scroll to position [187, 0]
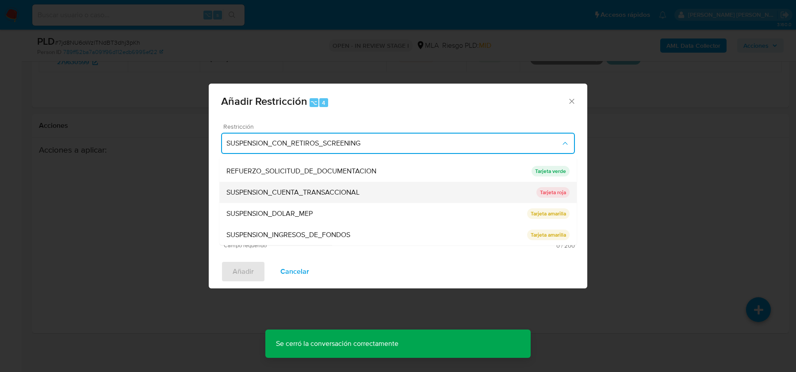
click at [321, 198] on div "SUSPENSION_CUENTA_TRANSACCIONAL" at bounding box center [381, 192] width 310 height 21
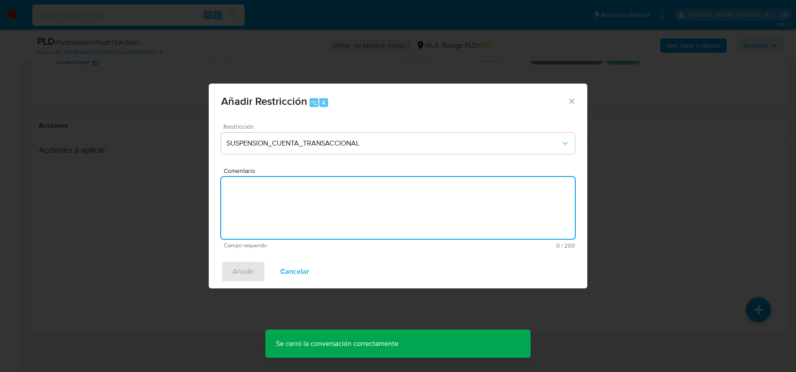
click at [321, 198] on textarea "Comentario" at bounding box center [398, 208] width 354 height 62
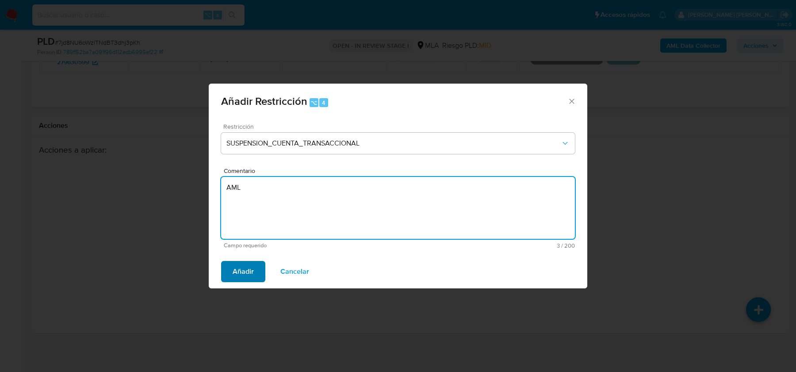
type textarea "AML"
click at [245, 268] on span "Añadir" at bounding box center [243, 271] width 21 height 19
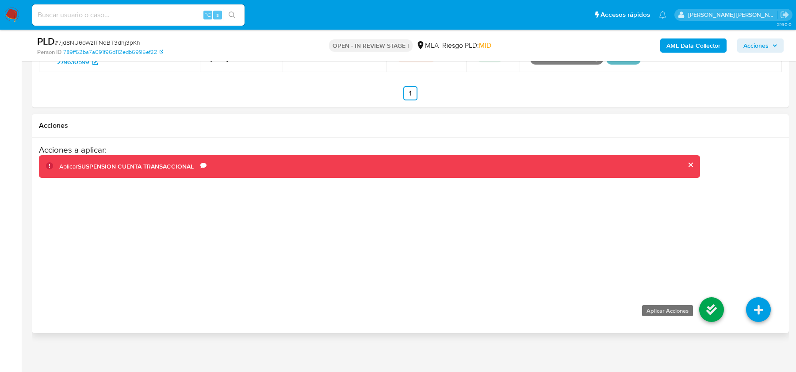
click at [721, 306] on icon at bounding box center [711, 309] width 25 height 25
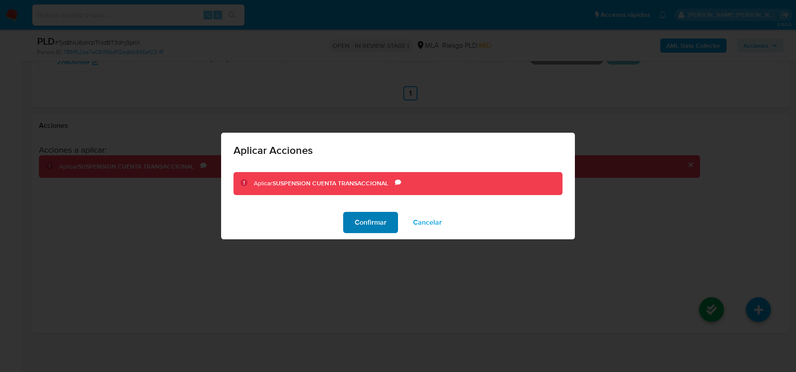
click at [371, 216] on span "Confirmar" at bounding box center [371, 222] width 32 height 19
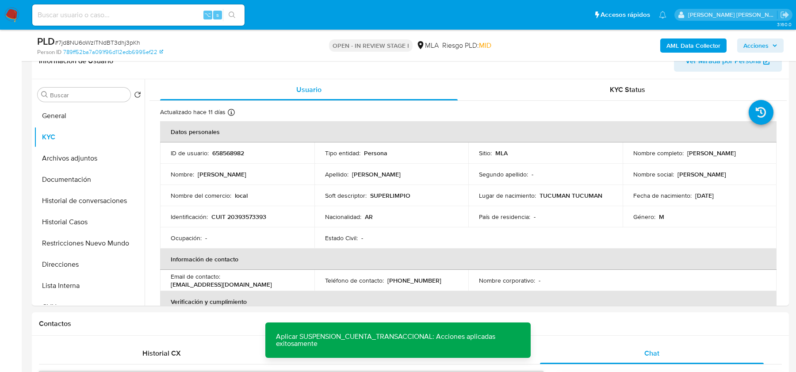
scroll to position [141, 0]
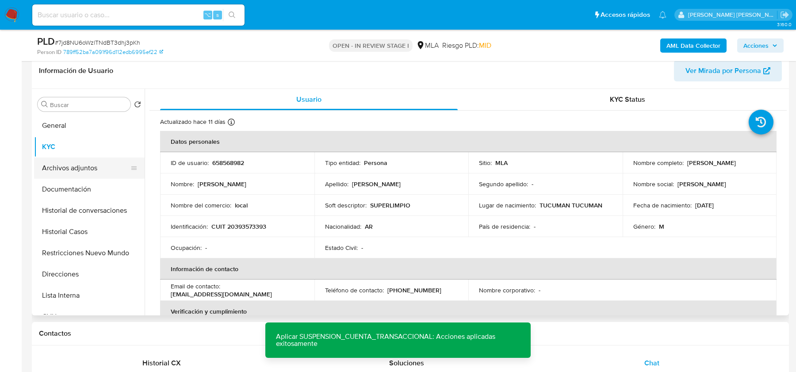
click at [58, 172] on button "Archivos adjuntos" at bounding box center [85, 167] width 103 height 21
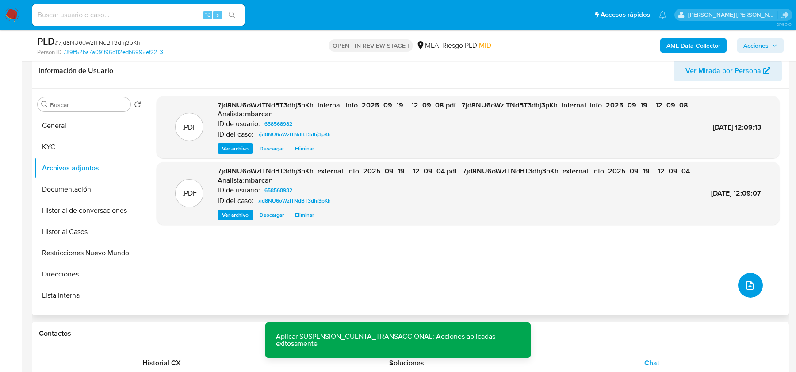
click at [743, 291] on button "upload-file" at bounding box center [750, 285] width 25 height 25
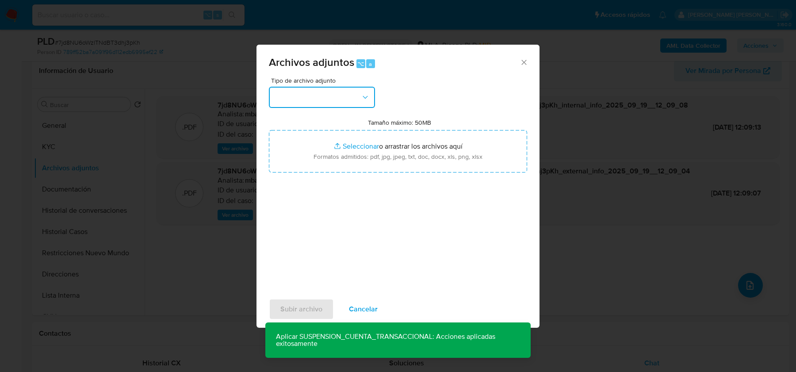
click at [341, 90] on button "button" at bounding box center [322, 97] width 106 height 21
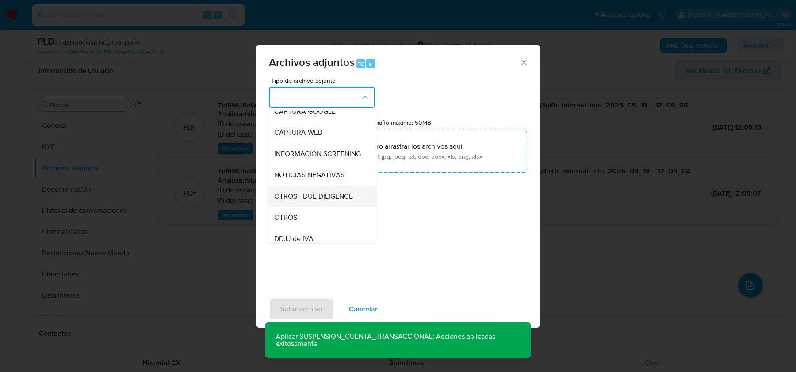
scroll to position [74, 0]
click at [307, 217] on div "OTROS" at bounding box center [319, 216] width 90 height 21
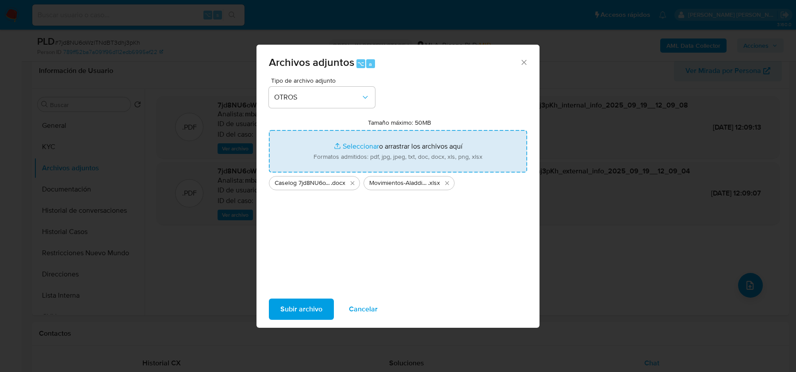
click at [296, 313] on span "Subir archivo" at bounding box center [301, 308] width 42 height 19
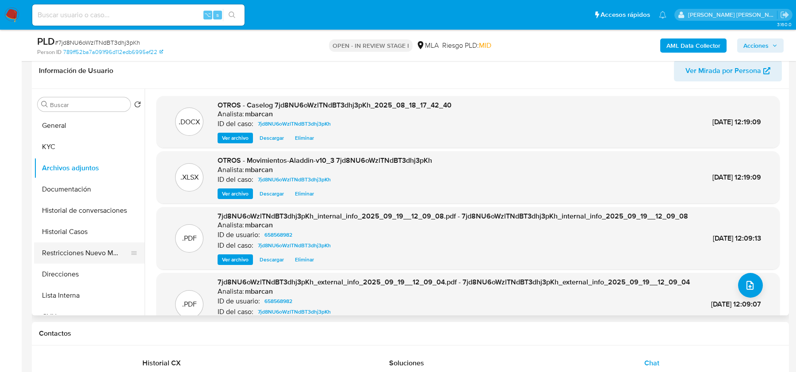
click at [94, 250] on button "Restricciones Nuevo Mundo" at bounding box center [85, 252] width 103 height 21
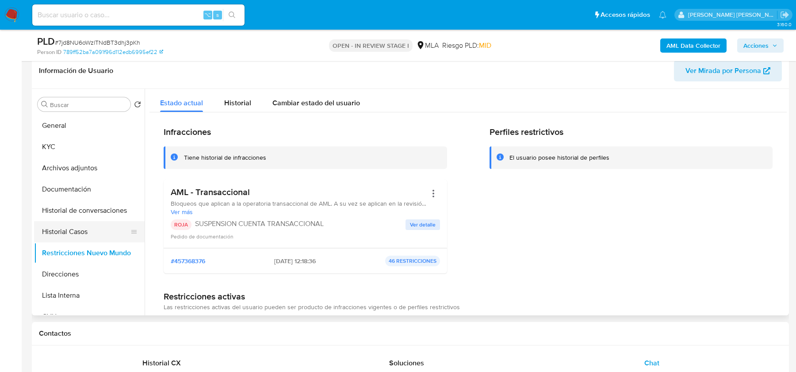
click at [68, 226] on button "Historial Casos" at bounding box center [85, 231] width 103 height 21
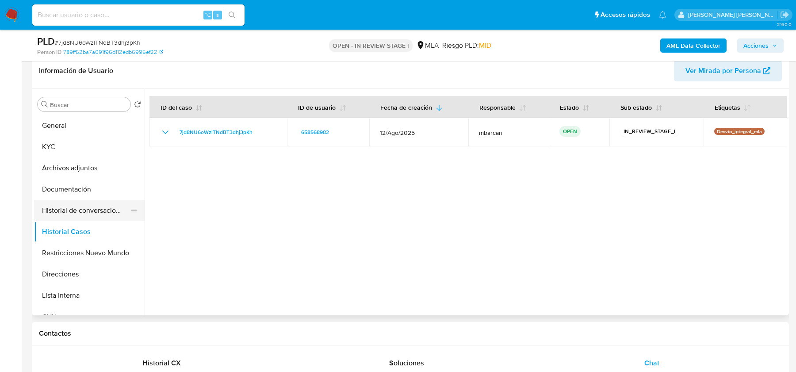
click at [77, 206] on button "Historial de conversaciones" at bounding box center [85, 210] width 103 height 21
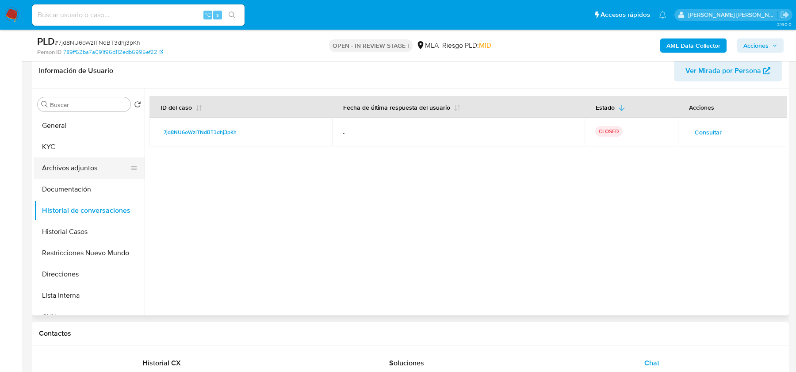
click at [69, 163] on button "Archivos adjuntos" at bounding box center [85, 167] width 103 height 21
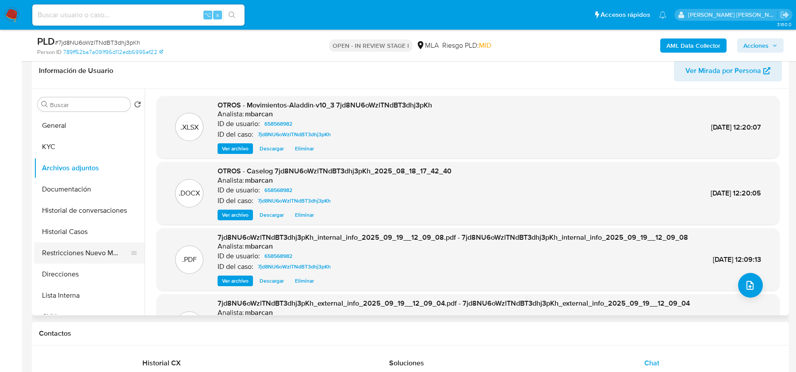
click at [98, 256] on button "Restricciones Nuevo Mundo" at bounding box center [85, 252] width 103 height 21
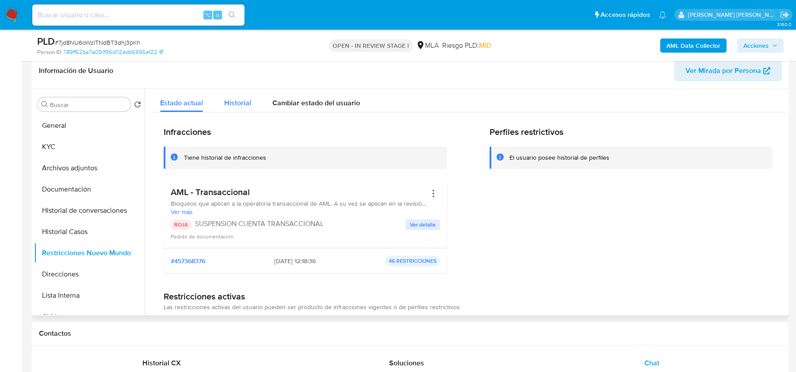
click at [227, 99] on span "Historial" at bounding box center [237, 103] width 27 height 10
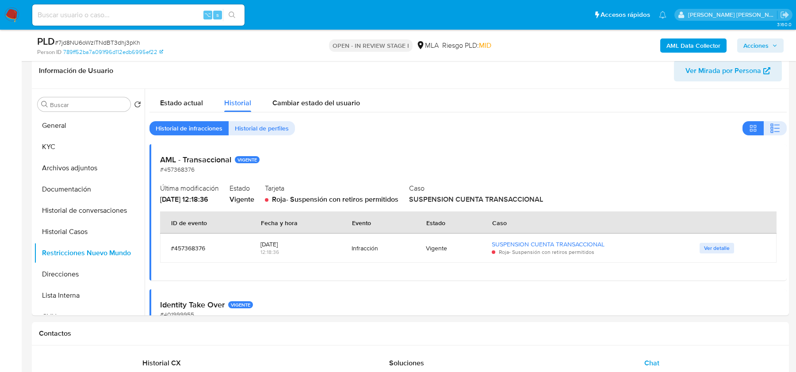
click at [757, 46] on span "Acciones" at bounding box center [755, 45] width 25 height 14
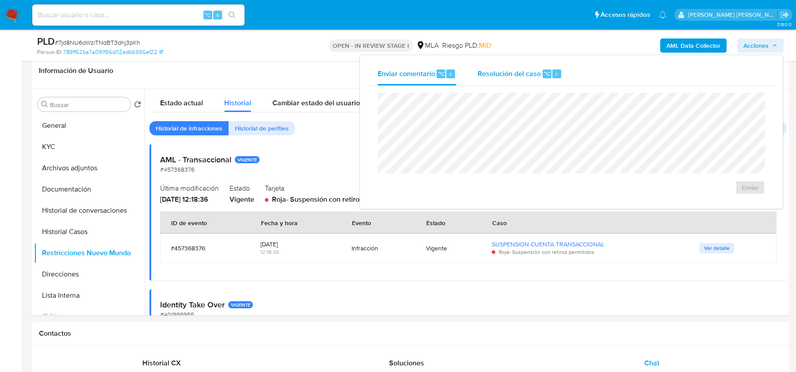
click at [509, 84] on div "Resolución del caso ⌥ r" at bounding box center [520, 73] width 84 height 23
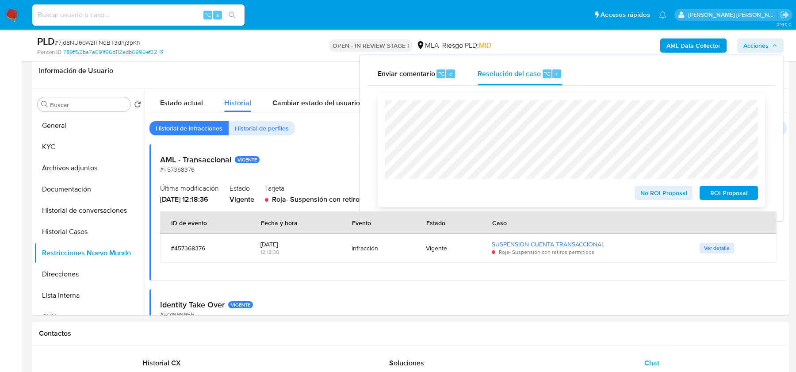
click at [734, 192] on span "ROI Proposal" at bounding box center [729, 193] width 46 height 12
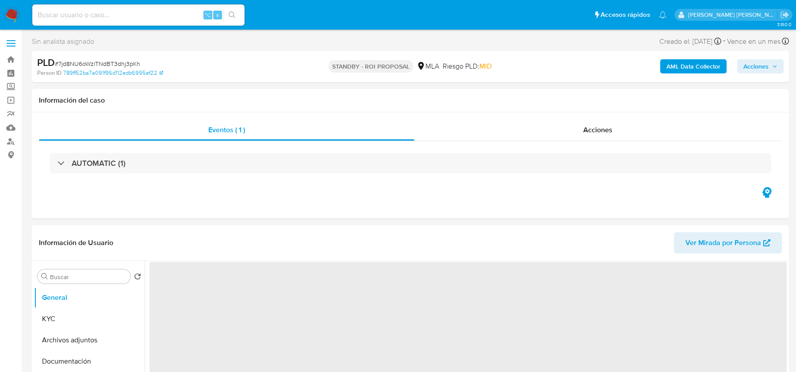
select select "10"
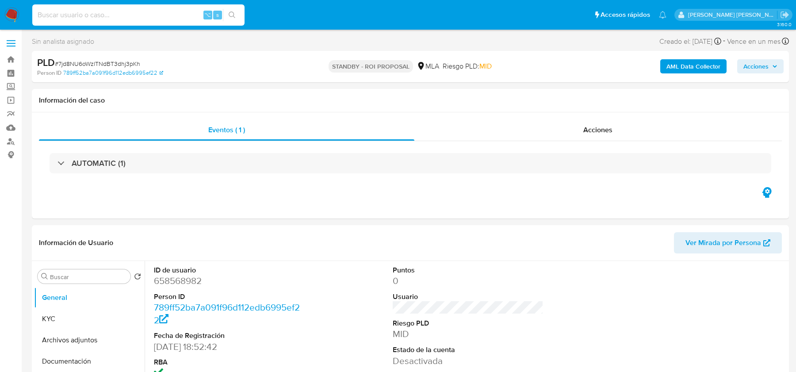
click at [135, 20] on input at bounding box center [138, 14] width 212 height 11
paste input "Pqr4RVAMKZQk3GYkML9mxNDP"
type input "Pqr4RVAMKZQk3GYkML9mxNDP"
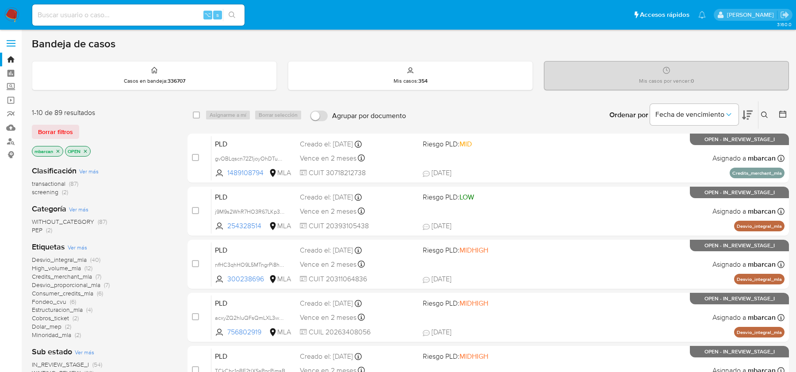
click at [762, 111] on icon at bounding box center [764, 114] width 7 height 7
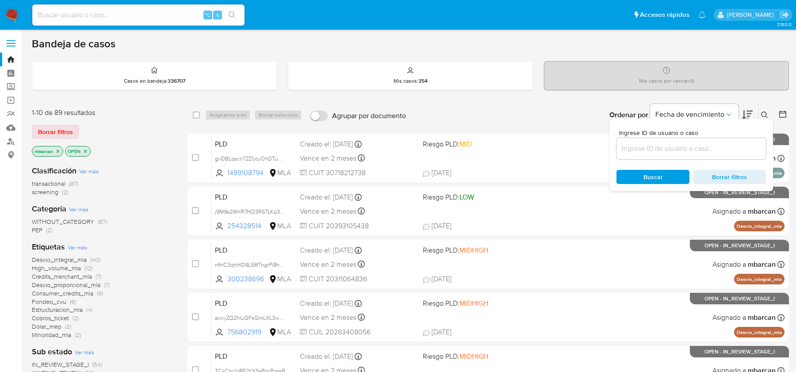
click at [720, 153] on div at bounding box center [690, 148] width 149 height 21
click at [720, 143] on input at bounding box center [690, 148] width 149 height 11
paste input "Pqr4RVAMKZQk3GYkML9mxNDP"
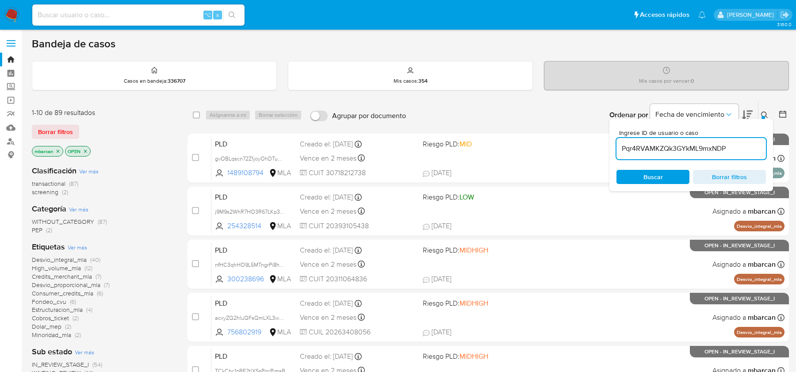
type input "Pqr4RVAMKZQk3GYkML9mxNDP"
click at [764, 108] on div "Ingrese ID de usuario o caso Pqr4RVAMKZQk3GYkML9mxNDP Buscar Borrar filtros" at bounding box center [765, 114] width 15 height 27
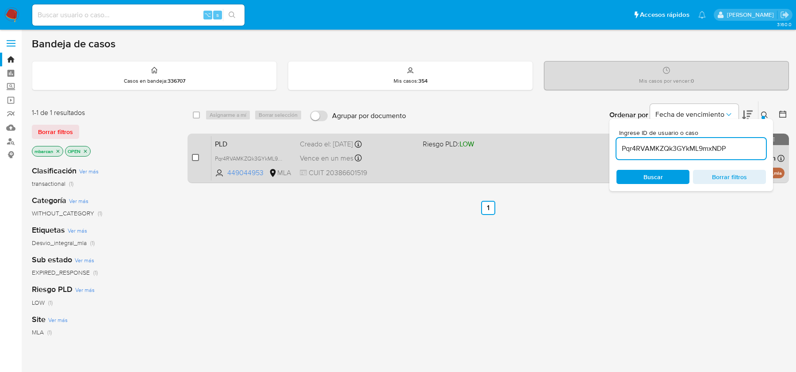
click at [193, 159] on input "checkbox" at bounding box center [195, 157] width 7 height 7
checkbox input "true"
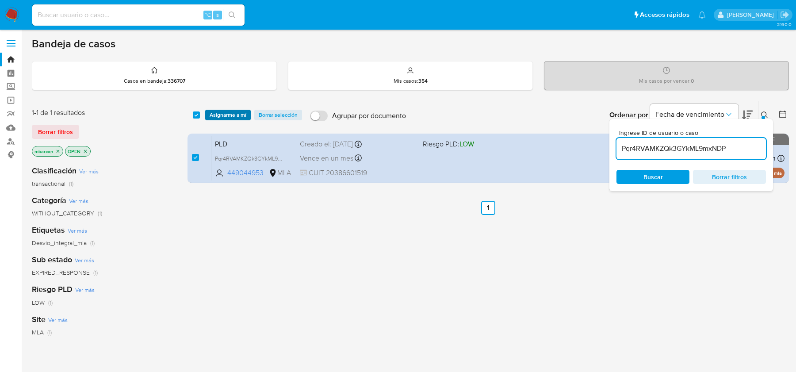
click at [222, 118] on span "Asignarme a mí" at bounding box center [228, 115] width 37 height 9
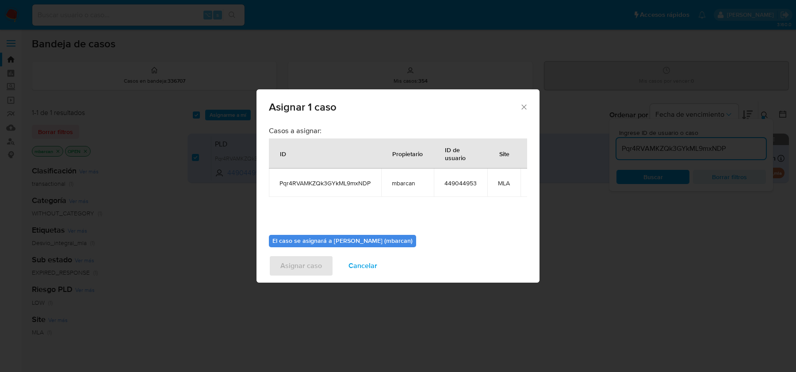
scroll to position [45, 0]
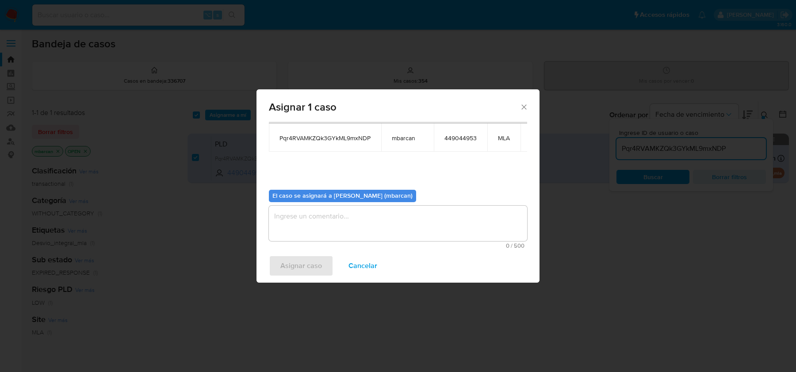
click at [320, 215] on textarea "assign-modal" at bounding box center [398, 223] width 258 height 35
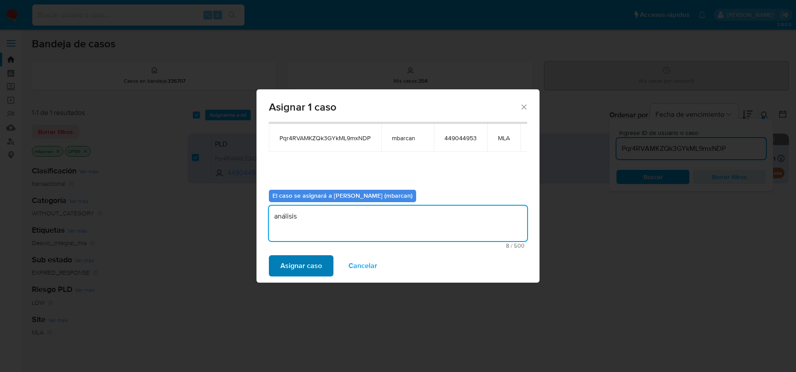
type textarea "análisis"
click at [309, 274] on span "Asignar caso" at bounding box center [301, 265] width 42 height 19
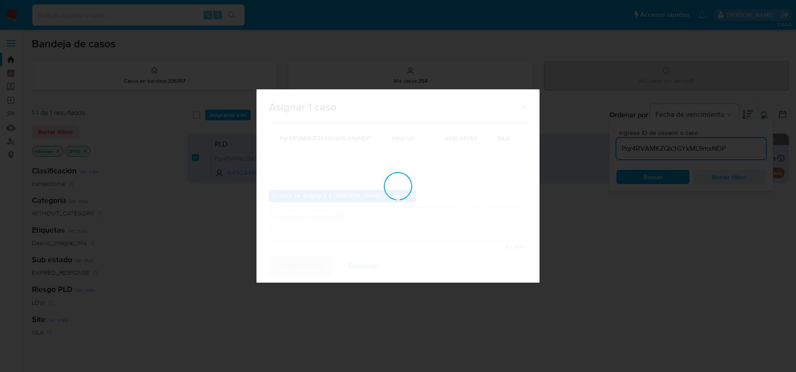
checkbox input "false"
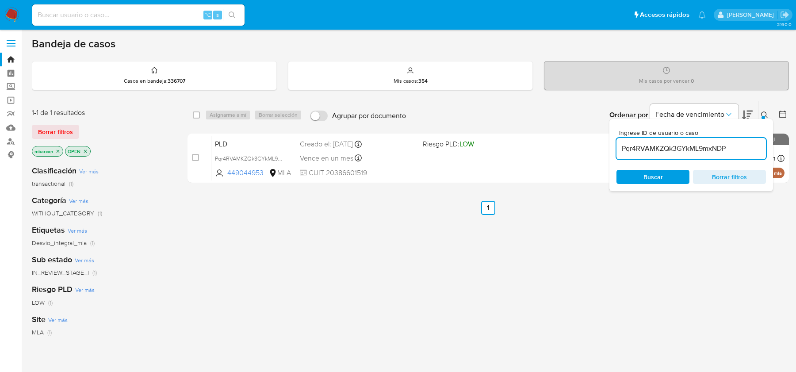
click at [761, 118] on div "Ingrese ID de usuario o caso Pqr4RVAMKZQk3GYkML9mxNDP Buscar Borrar filtros" at bounding box center [765, 114] width 15 height 27
click at [767, 111] on icon at bounding box center [764, 114] width 7 height 7
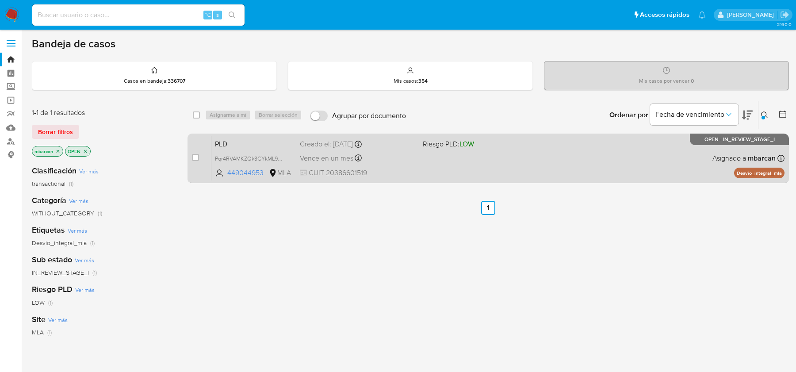
click at [256, 141] on span "PLD" at bounding box center [254, 143] width 78 height 11
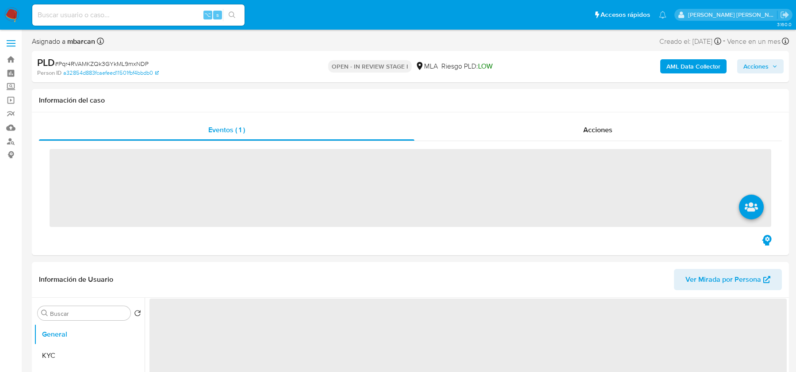
click at [105, 57] on div "PLD # Pqr4RVAMKZQk3GYkML9mxNDP" at bounding box center [159, 62] width 245 height 13
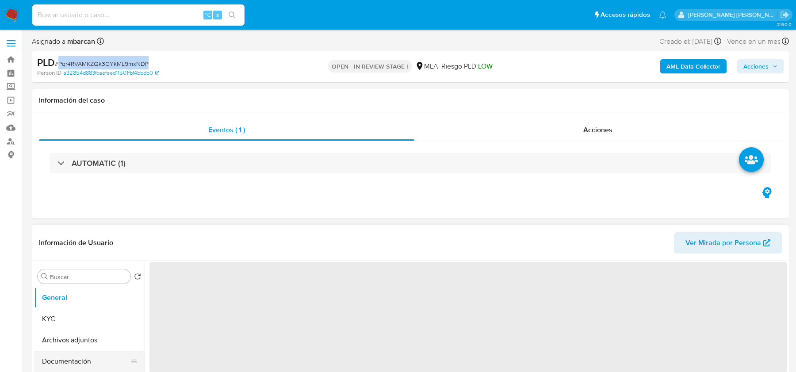
copy span "Pqr4RVAMKZQk3GYkML9mxNDP"
select select "10"
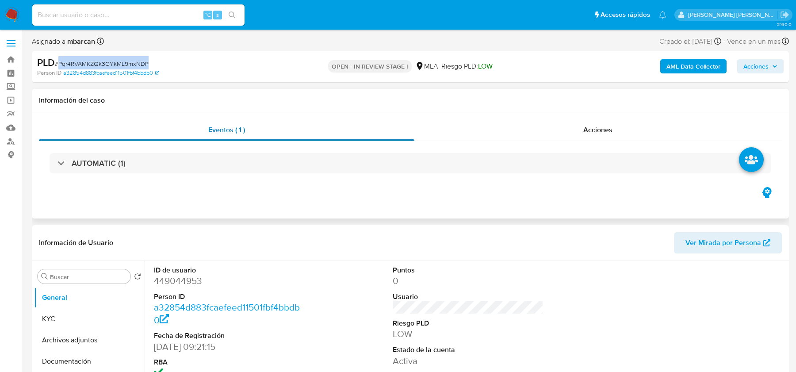
copy span "Pqr4RVAMKZQk3GYkML9mxNDP"
click at [185, 283] on dd "449044953" at bounding box center [229, 281] width 150 height 12
copy dd "449044953"
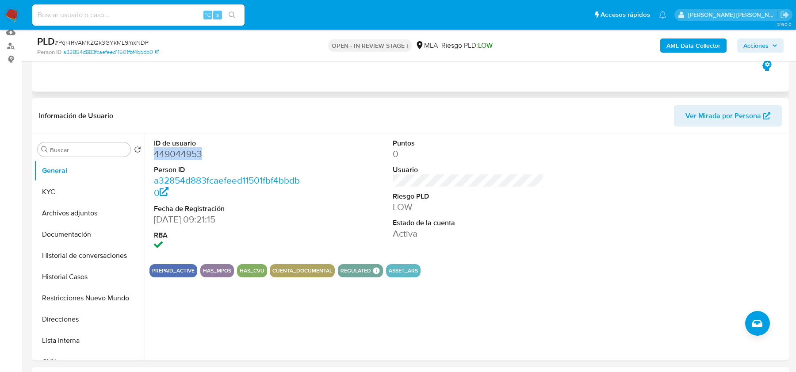
scroll to position [160, 0]
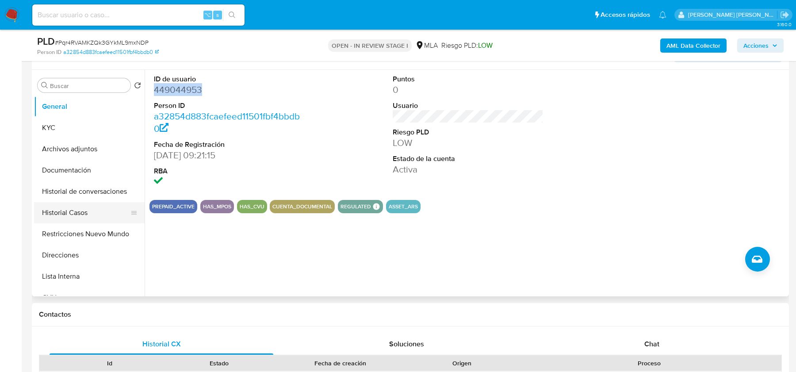
click at [54, 218] on button "Historial Casos" at bounding box center [85, 212] width 103 height 21
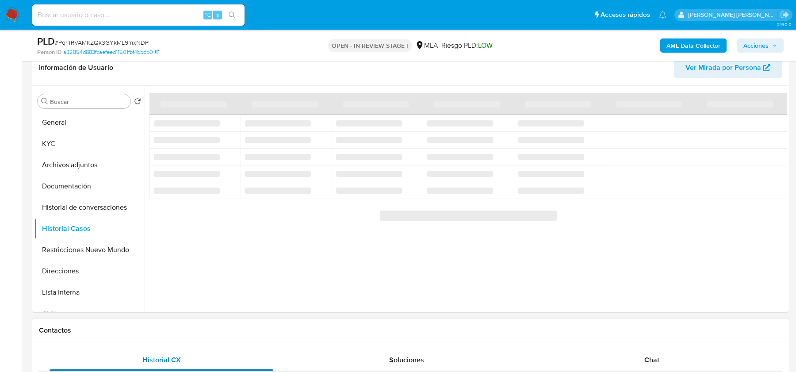
scroll to position [138, 0]
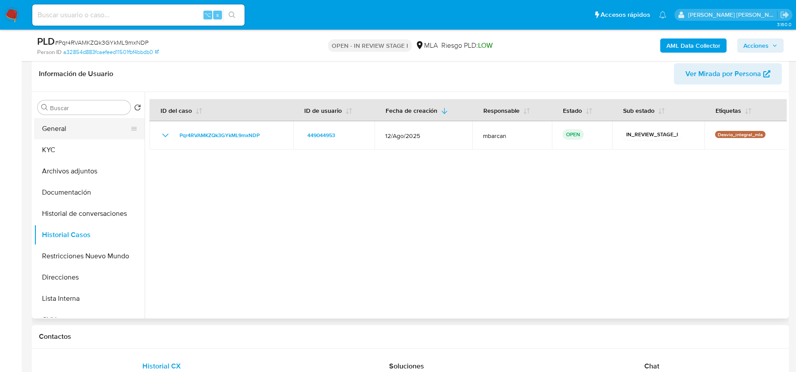
click at [80, 124] on button "General" at bounding box center [85, 128] width 103 height 21
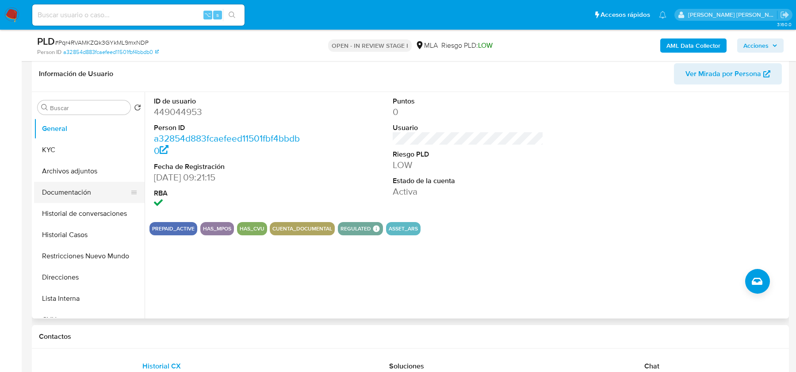
click at [74, 197] on button "Documentación" at bounding box center [85, 192] width 103 height 21
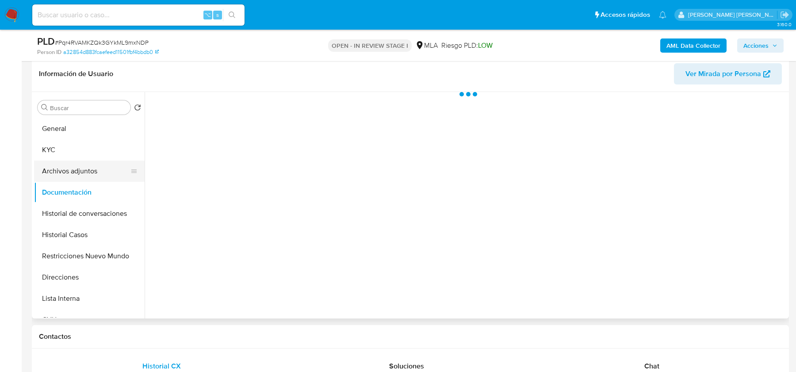
click at [80, 164] on button "Archivos adjuntos" at bounding box center [85, 171] width 103 height 21
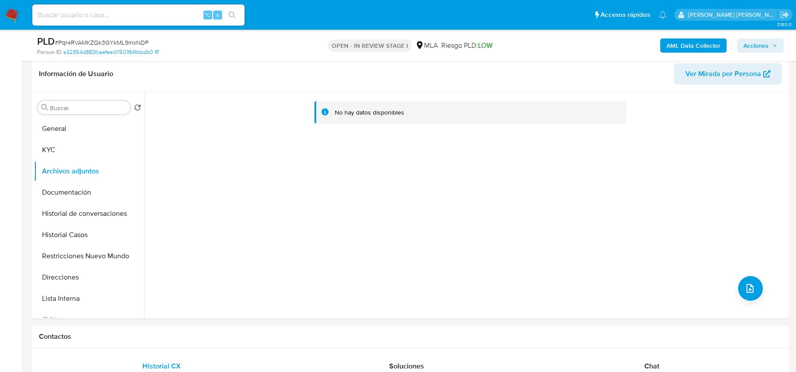
scroll to position [388, 0]
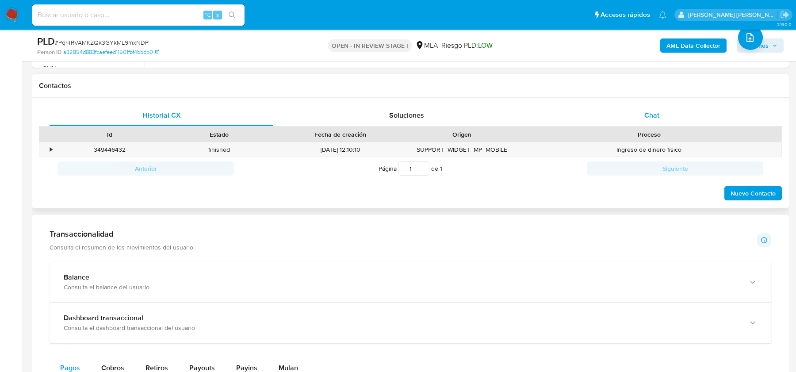
click at [660, 105] on div "Chat" at bounding box center [652, 115] width 224 height 21
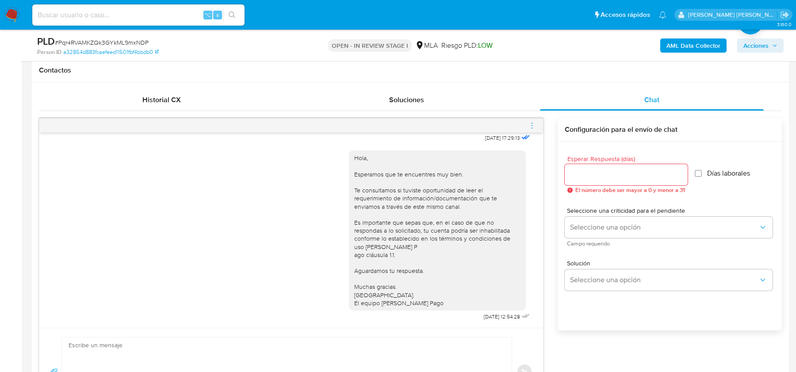
scroll to position [319, 0]
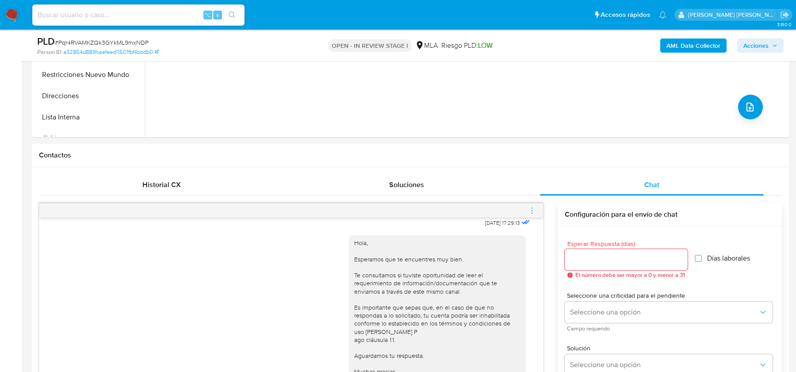
click at [694, 55] on div "AML Data Collector Acciones" at bounding box center [660, 45] width 246 height 21
click at [691, 48] on b "AML Data Collector" at bounding box center [693, 45] width 54 height 14
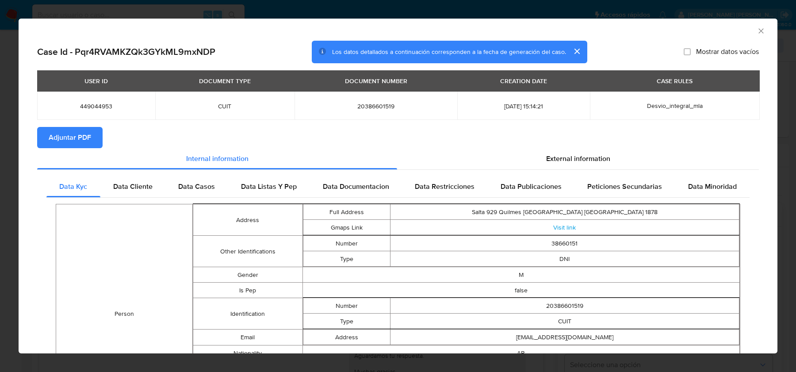
click at [74, 136] on span "Adjuntar PDF" at bounding box center [70, 137] width 42 height 19
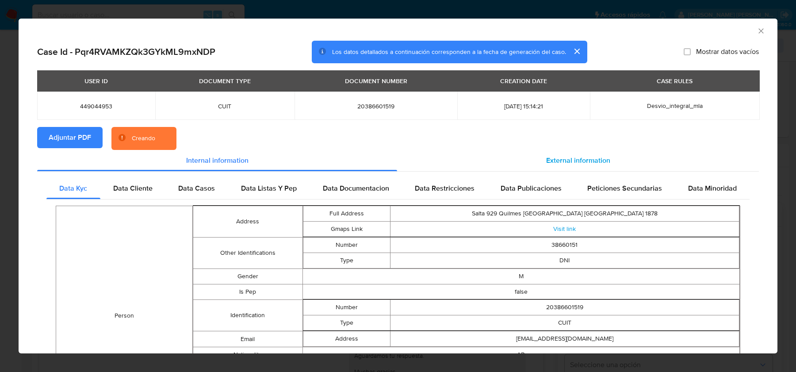
click at [507, 152] on div "External information" at bounding box center [578, 160] width 362 height 21
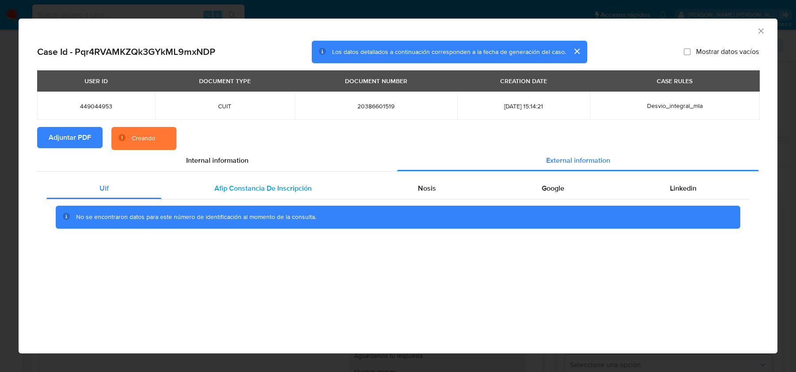
click at [293, 184] on span "Afip Constancia De Inscripción" at bounding box center [262, 188] width 97 height 10
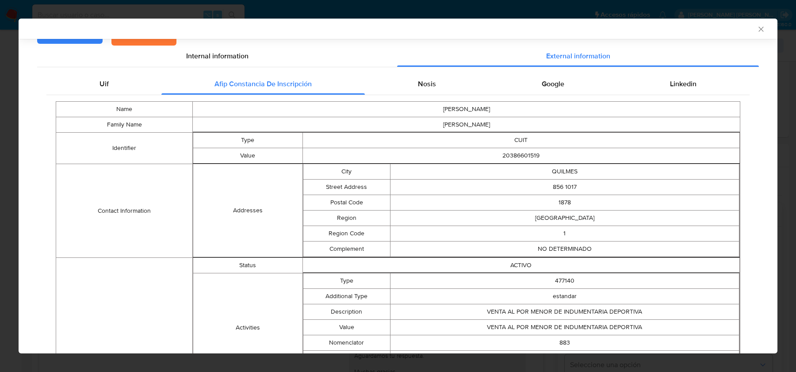
scroll to position [58, 0]
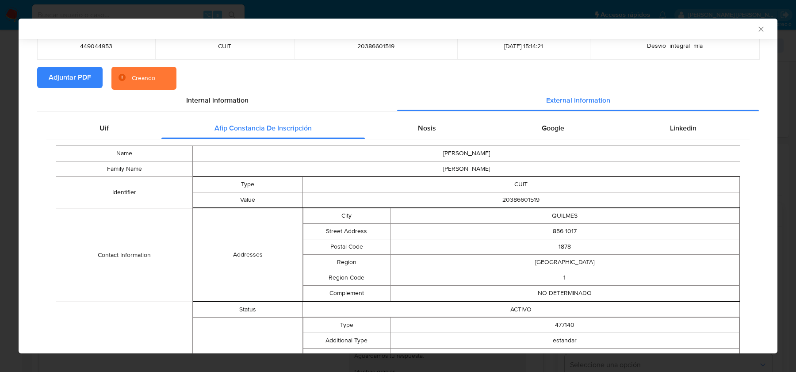
click at [440, 140] on div "Name [PERSON_NAME] Family Name [PERSON_NAME] Identifier Type CUIT Value 2038660…" at bounding box center [397, 378] width 703 height 478
click at [440, 133] on div "Nosis" at bounding box center [427, 128] width 124 height 21
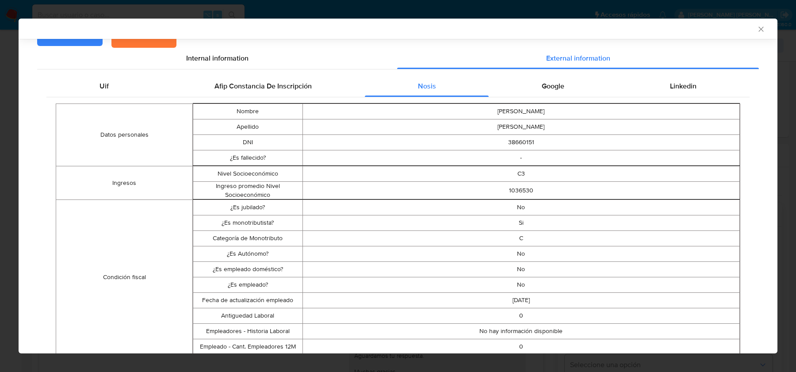
scroll to position [105, 0]
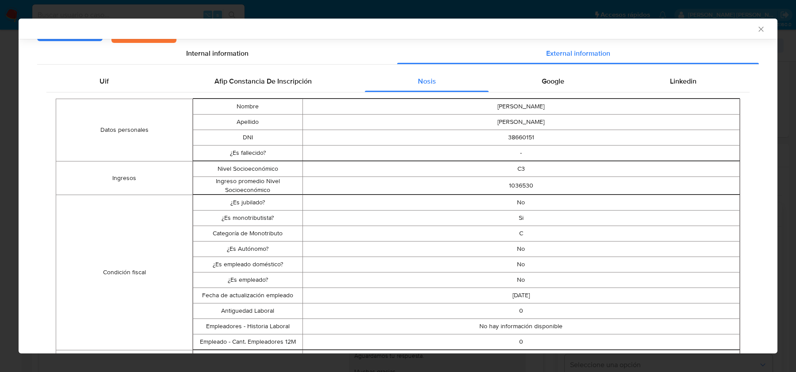
click at [522, 230] on td "C" at bounding box center [520, 233] width 437 height 15
click at [522, 230] on td "C" at bounding box center [520, 231] width 437 height 15
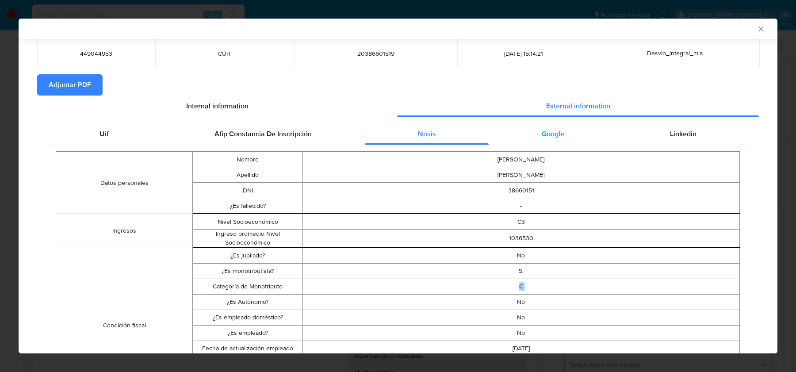
click at [550, 127] on div "Google" at bounding box center [553, 133] width 128 height 21
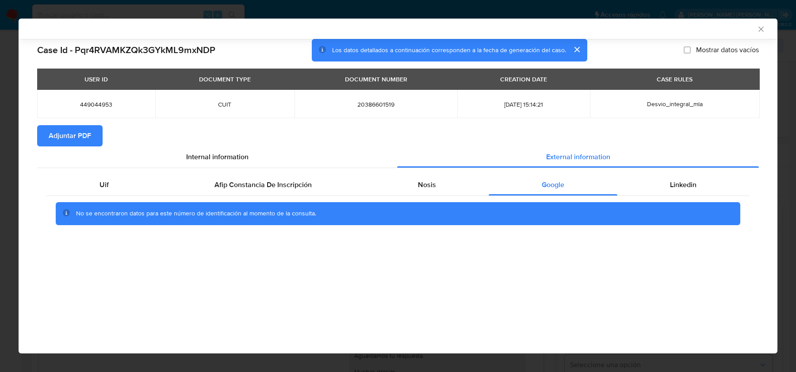
click at [667, 207] on div "No se encontraron datos para este número de identificación al momento de la con…" at bounding box center [398, 213] width 684 height 23
click at [672, 183] on span "Linkedin" at bounding box center [683, 185] width 27 height 10
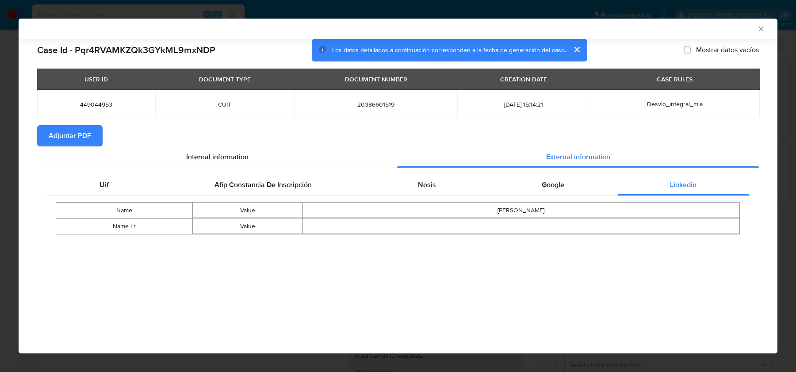
click at [519, 173] on div "Uif Afip [PERSON_NAME] De Inscripción Nosis Google Linkedin Name Value [PERSON_…" at bounding box center [398, 207] width 722 height 79
click at [519, 187] on div "Google" at bounding box center [553, 184] width 128 height 21
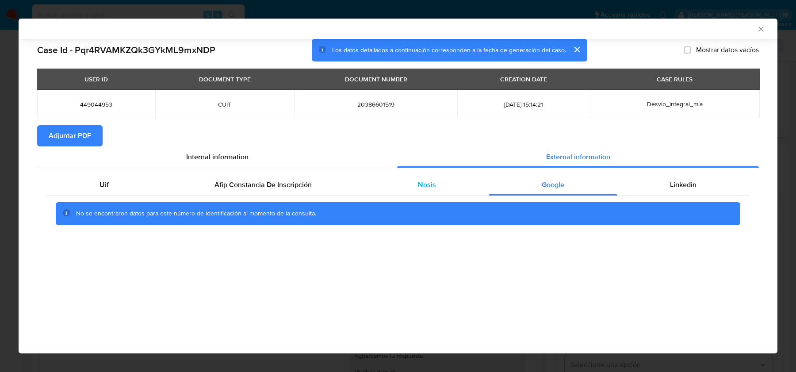
click at [432, 184] on span "Nosis" at bounding box center [427, 185] width 18 height 10
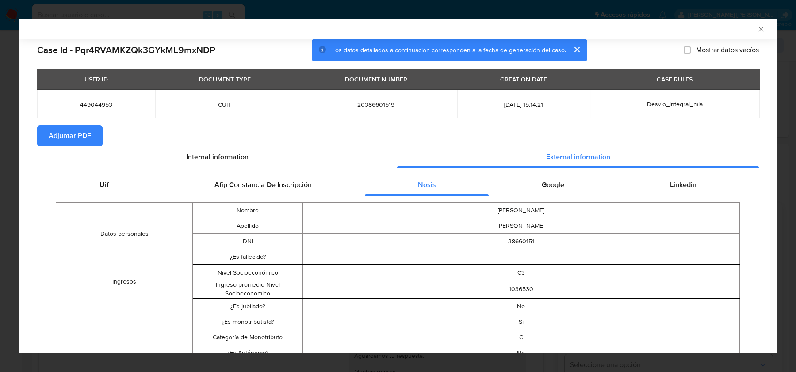
click at [382, 102] on span "20386601519" at bounding box center [375, 104] width 141 height 8
click at [369, 101] on span "20386601519" at bounding box center [375, 104] width 141 height 8
copy span "20386601519"
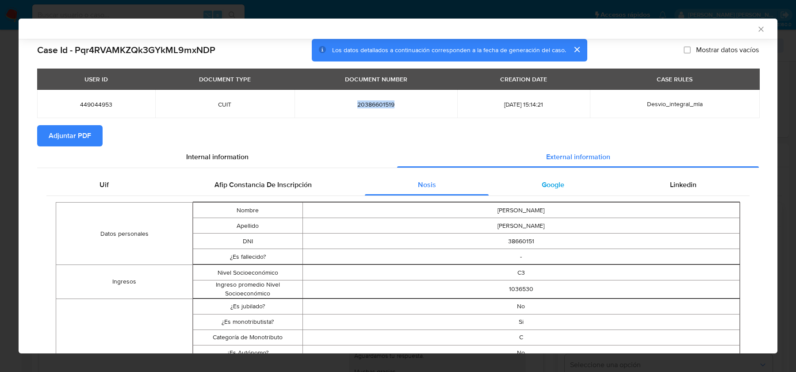
click at [585, 180] on div "Google" at bounding box center [553, 184] width 128 height 21
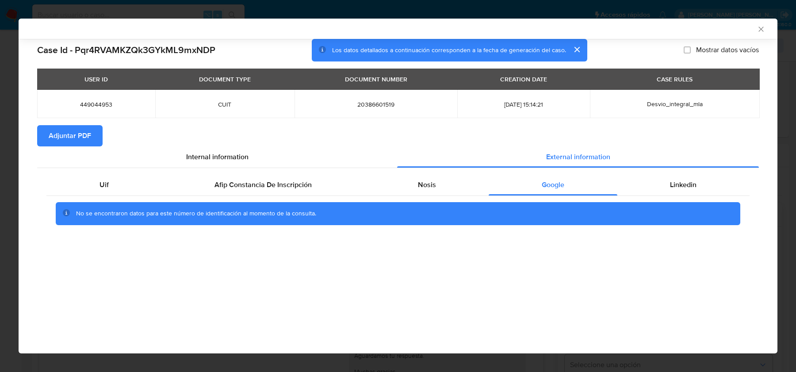
click at [765, 24] on div "AML Data Collector" at bounding box center [398, 29] width 759 height 20
drag, startPoint x: 758, startPoint y: 30, endPoint x: 750, endPoint y: 30, distance: 8.0
click at [758, 30] on icon "Cerrar ventana" at bounding box center [761, 29] width 9 height 9
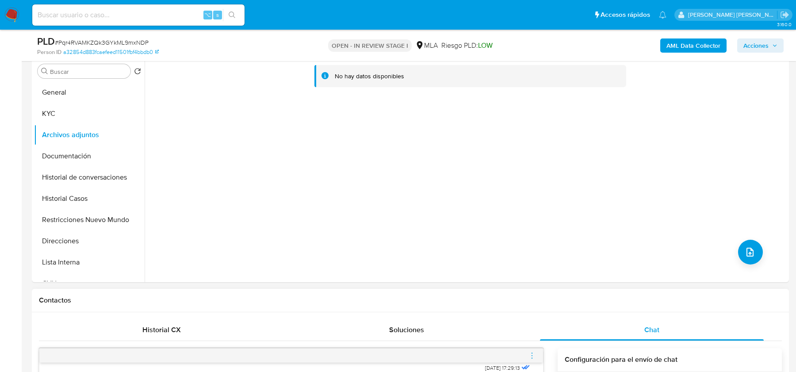
scroll to position [140, 0]
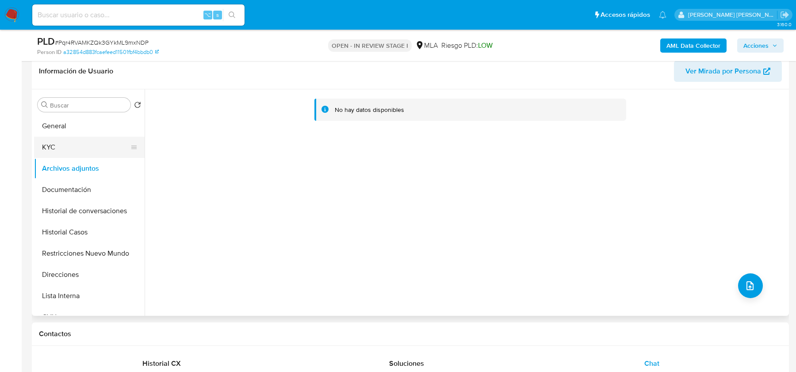
click at [70, 152] on button "KYC" at bounding box center [85, 147] width 103 height 21
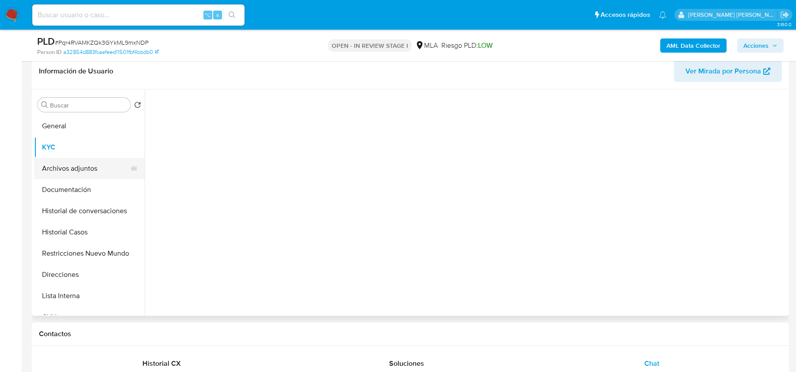
click at [70, 171] on button "Archivos adjuntos" at bounding box center [85, 168] width 103 height 21
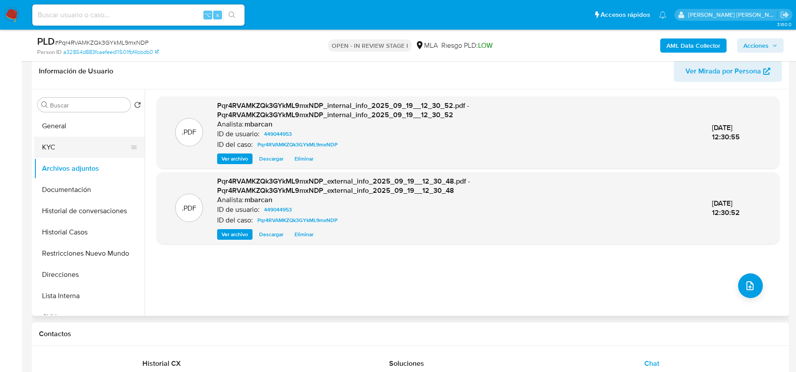
click at [48, 143] on button "KYC" at bounding box center [85, 147] width 103 height 21
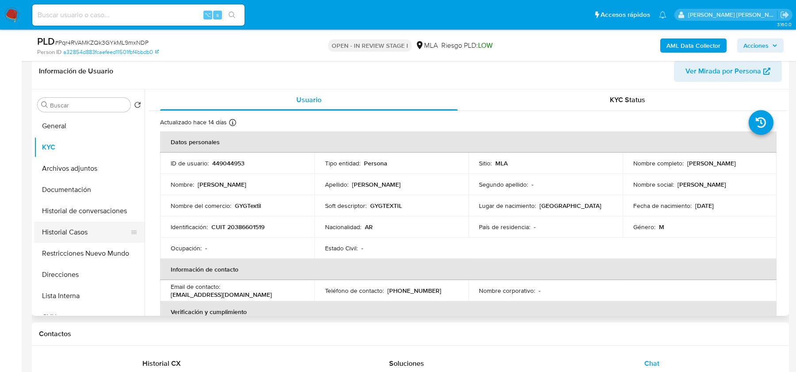
click at [81, 230] on button "Historial Casos" at bounding box center [85, 232] width 103 height 21
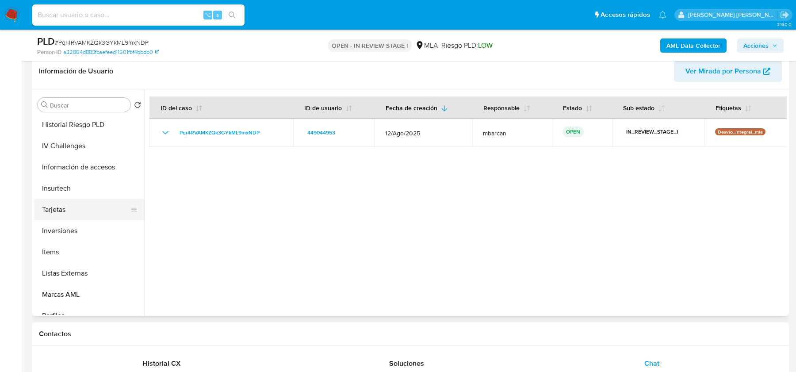
scroll to position [388, 0]
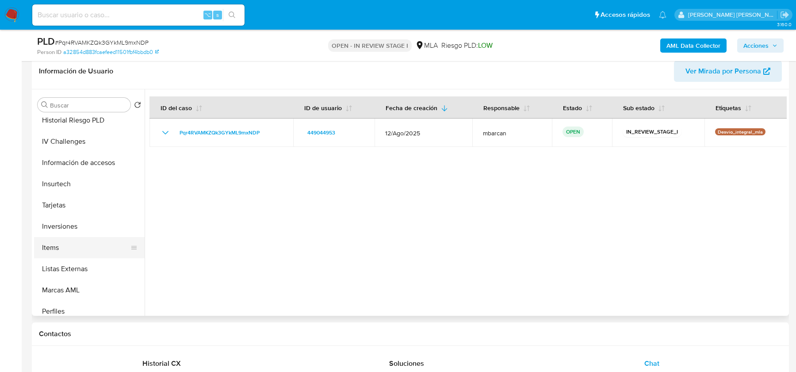
click at [67, 244] on button "Items" at bounding box center [85, 247] width 103 height 21
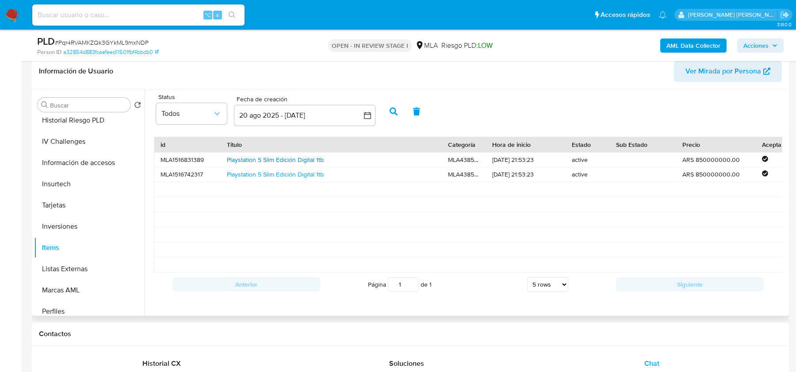
click at [269, 161] on link "Playstation 5 Slim Edición Digital 1tb" at bounding box center [275, 159] width 97 height 9
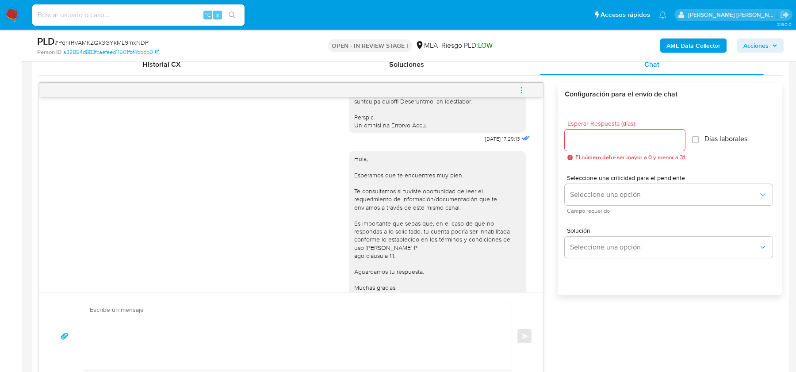
scroll to position [440, 0]
drag, startPoint x: 470, startPoint y: 154, endPoint x: 502, endPoint y: 153, distance: 32.7
copy span "18/08/2025"
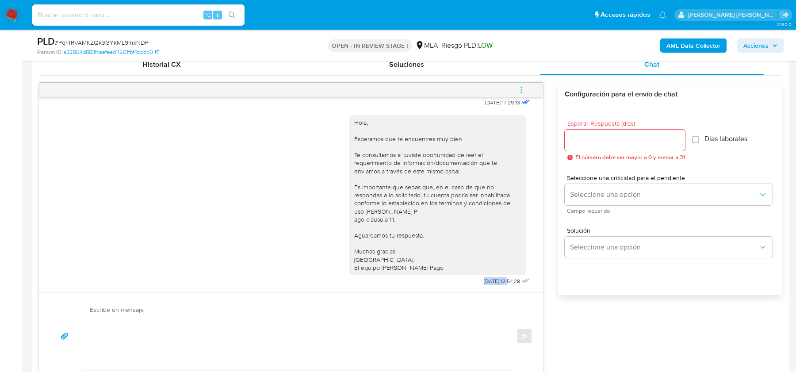
drag, startPoint x: 472, startPoint y: 279, endPoint x: 500, endPoint y: 279, distance: 27.9
click at [500, 279] on span "22/08/2025 12:54:28" at bounding box center [502, 281] width 36 height 7
copy span "22/08/2025"
click at [515, 84] on button "menu-action" at bounding box center [521, 90] width 29 height 21
click at [453, 71] on li "Cerrar conversación" at bounding box center [462, 72] width 91 height 16
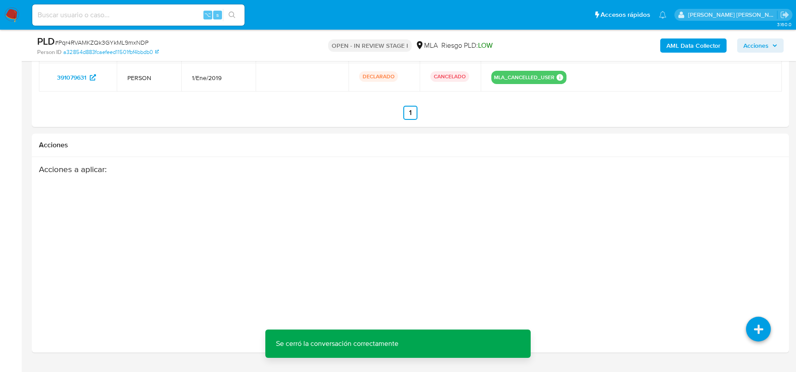
scroll to position [1451, 0]
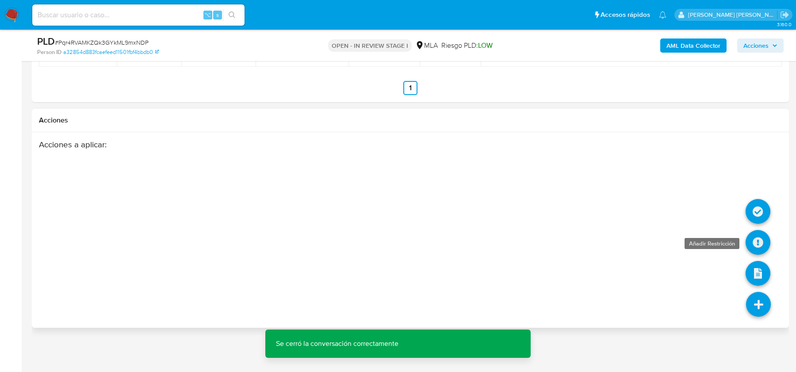
click at [765, 236] on icon at bounding box center [757, 242] width 25 height 25
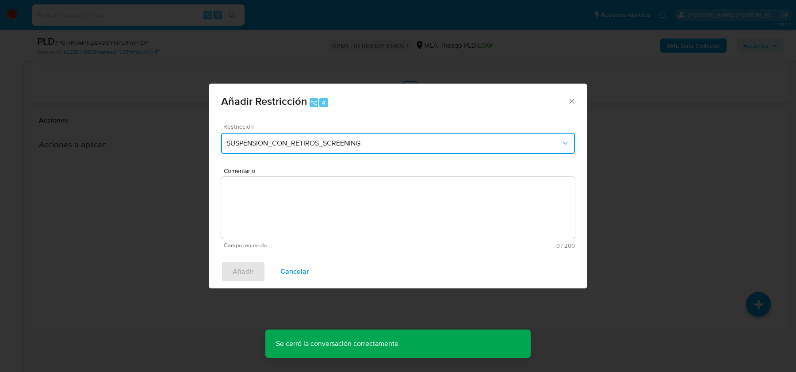
click at [250, 144] on span "SUSPENSION_CON_RETIROS_SCREENING" at bounding box center [393, 143] width 334 height 9
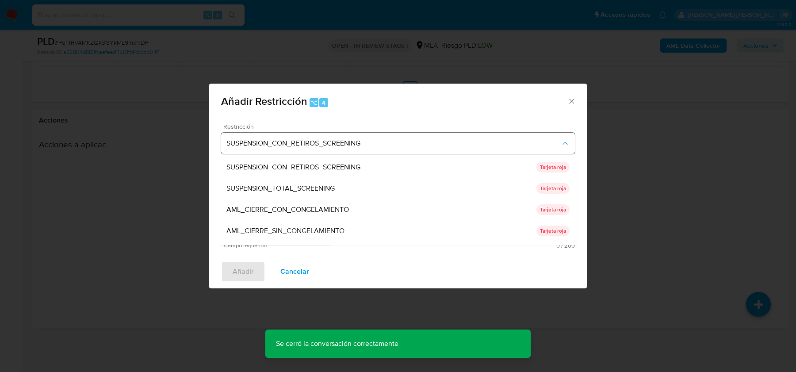
scroll to position [187, 0]
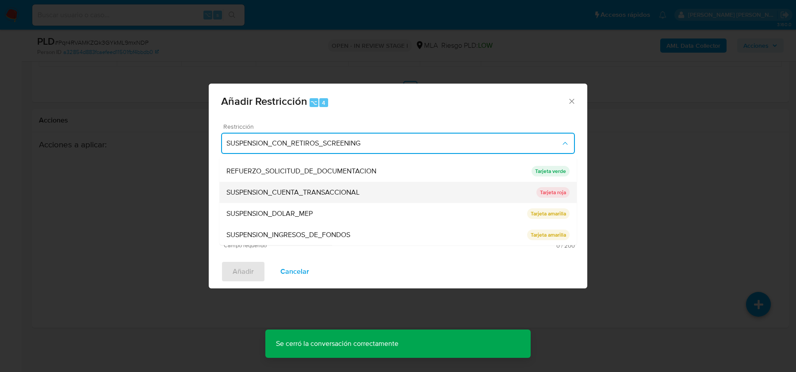
click at [260, 190] on span "SUSPENSION_CUENTA_TRANSACCIONAL" at bounding box center [292, 192] width 133 height 9
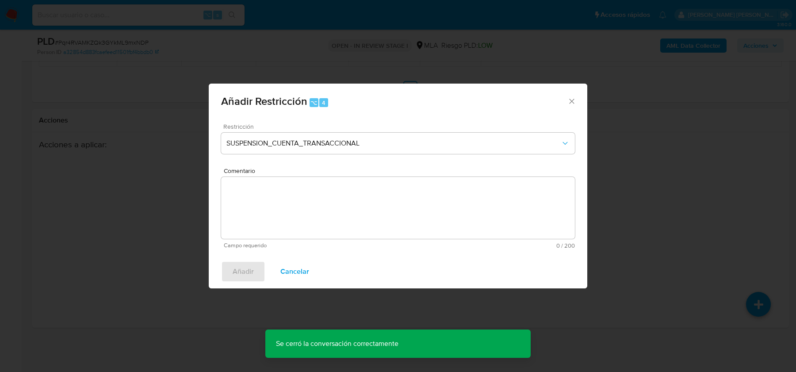
click at [260, 190] on textarea "Comentario" at bounding box center [398, 208] width 354 height 62
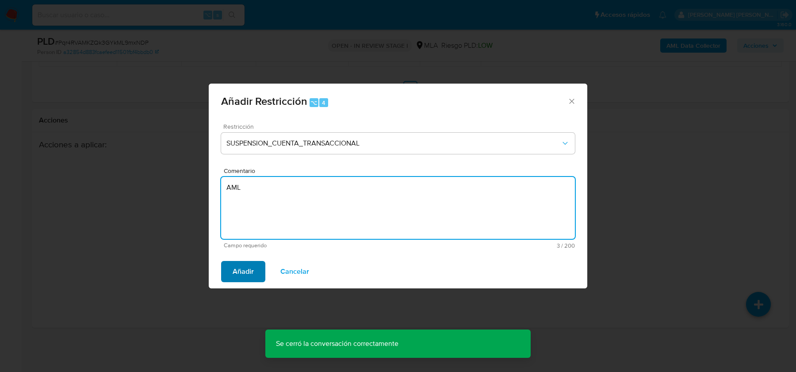
type textarea "AML"
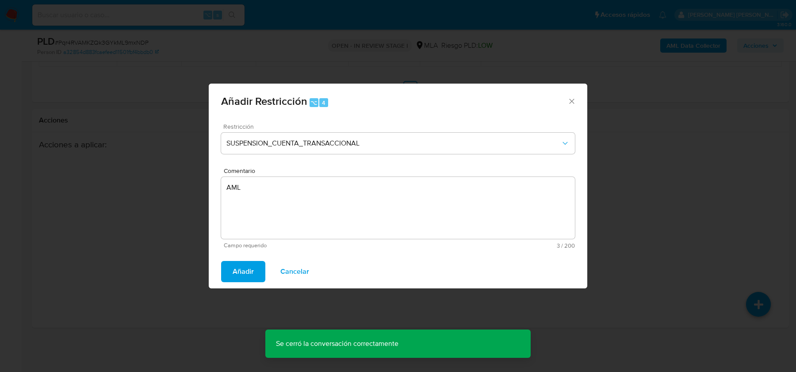
click at [238, 271] on span "Añadir" at bounding box center [243, 271] width 21 height 19
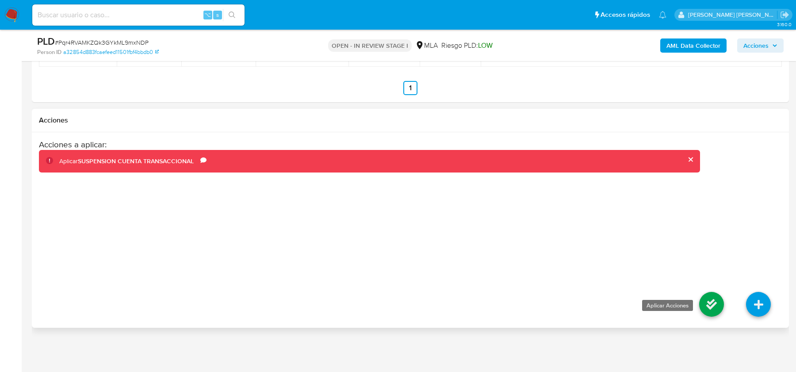
click at [705, 300] on icon at bounding box center [711, 304] width 25 height 25
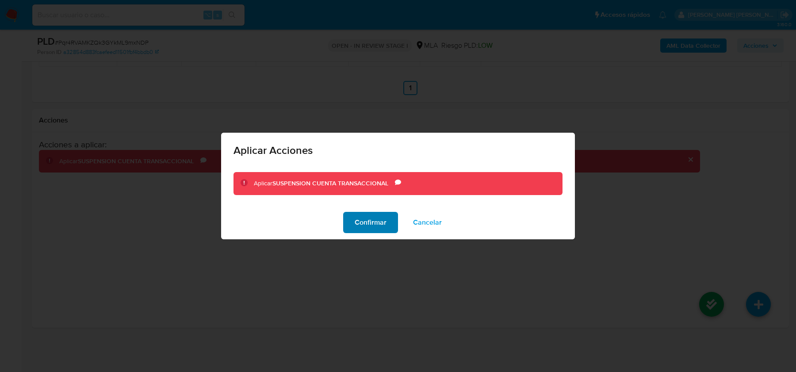
click at [374, 221] on span "Confirmar" at bounding box center [371, 222] width 32 height 19
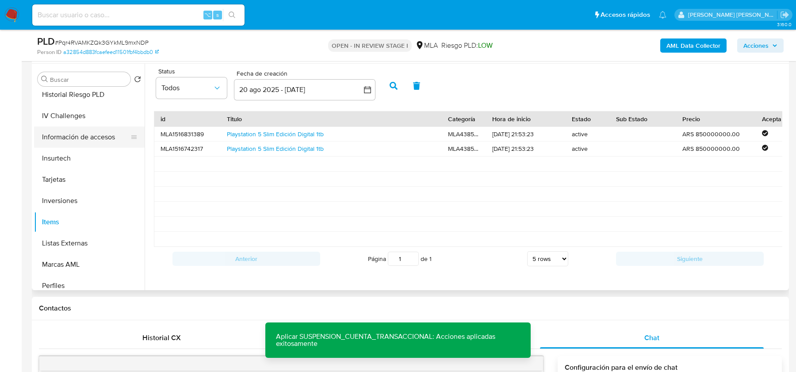
scroll to position [0, 0]
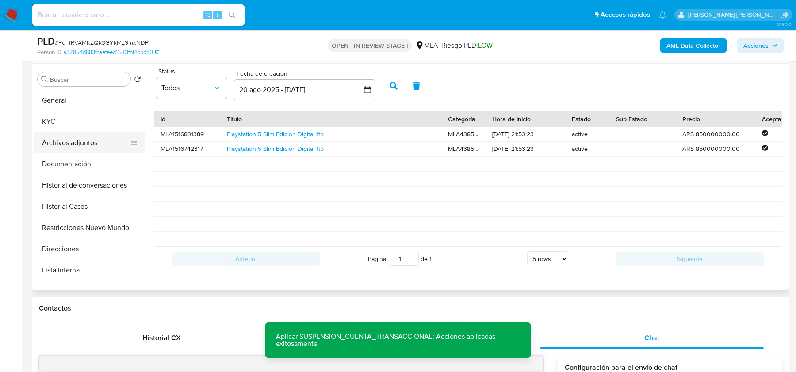
click at [63, 137] on button "Archivos adjuntos" at bounding box center [85, 142] width 103 height 21
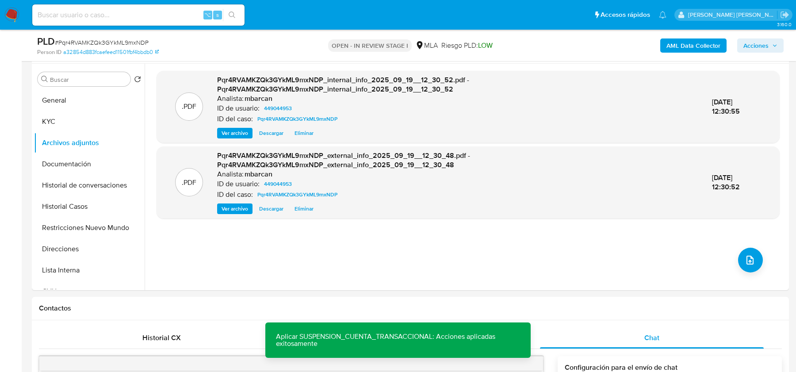
scroll to position [134, 0]
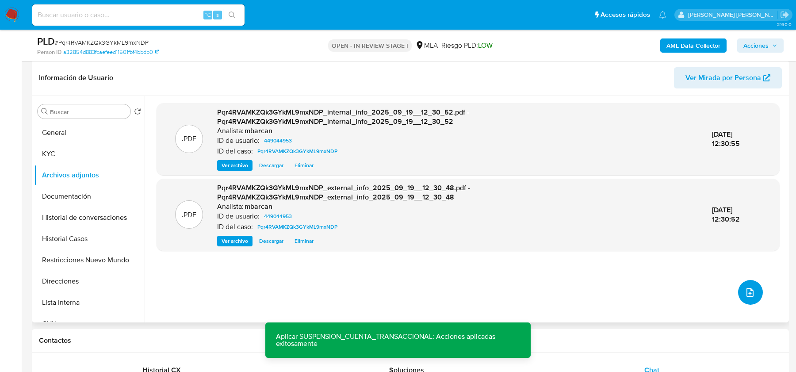
click at [746, 294] on icon "upload-file" at bounding box center [750, 292] width 11 height 11
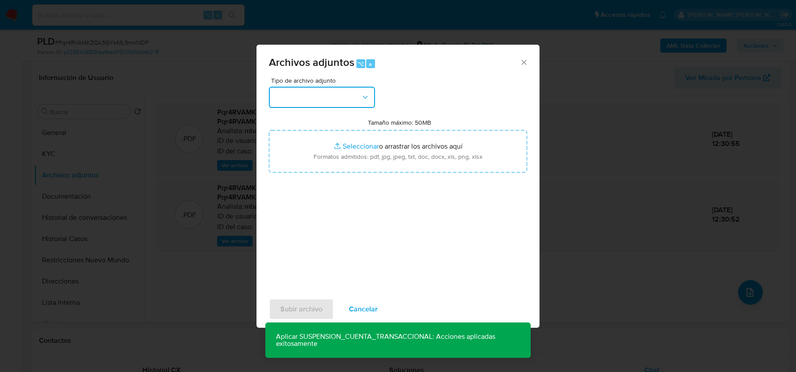
click at [328, 99] on button "button" at bounding box center [322, 97] width 106 height 21
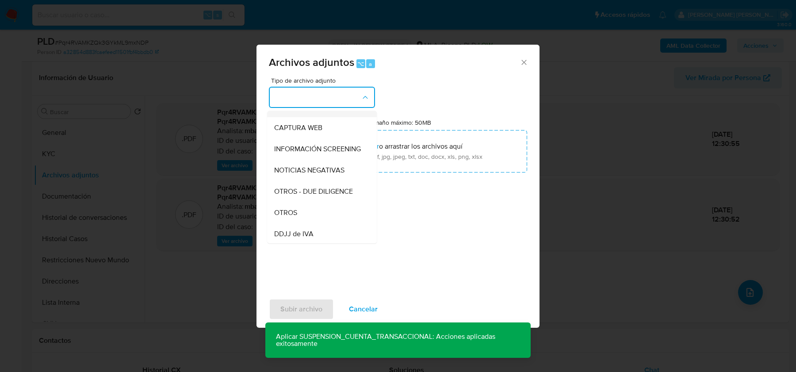
scroll to position [86, 0]
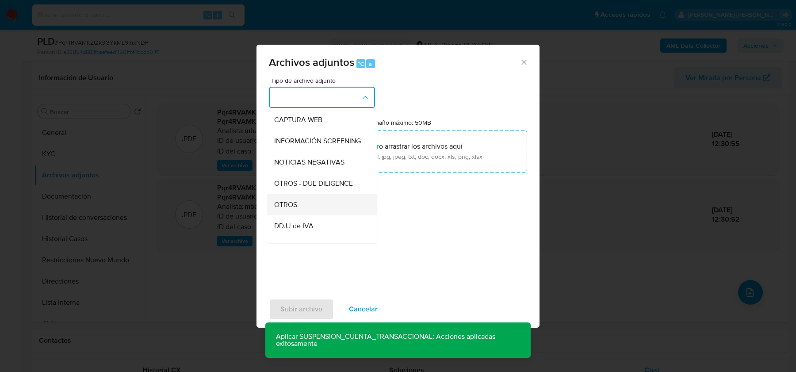
click at [306, 204] on div "OTROS" at bounding box center [319, 204] width 90 height 21
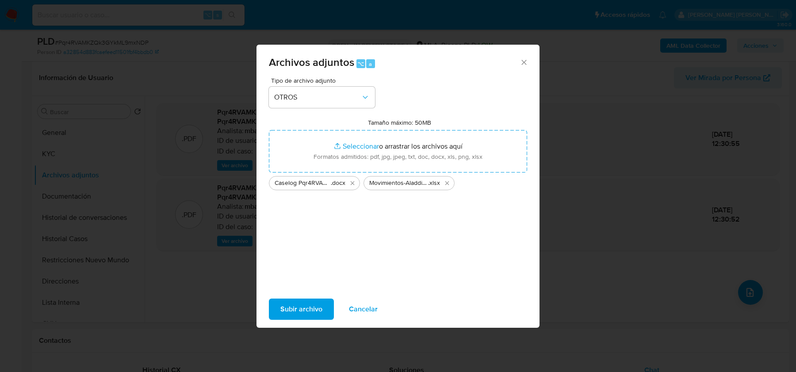
click at [279, 298] on button "Subir archivo" at bounding box center [301, 308] width 65 height 21
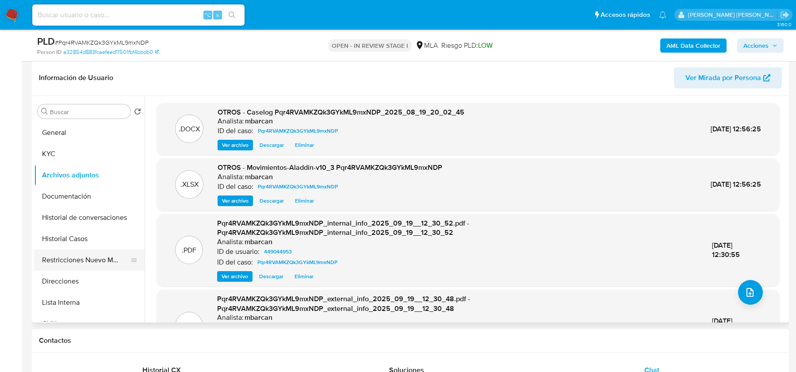
click at [76, 254] on button "Restricciones Nuevo Mundo" at bounding box center [85, 259] width 103 height 21
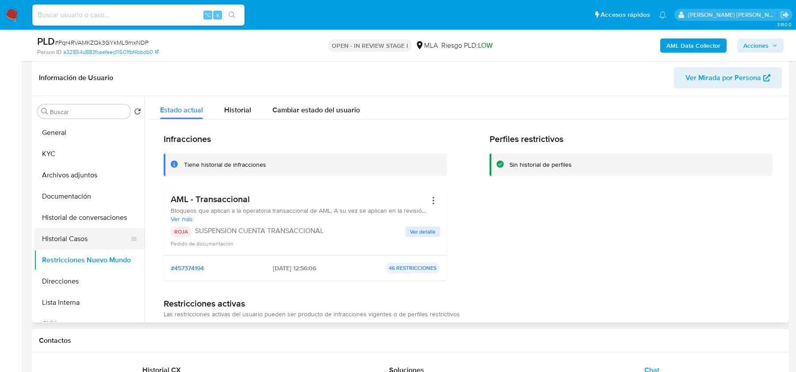
click at [68, 236] on button "Historial Casos" at bounding box center [85, 238] width 103 height 21
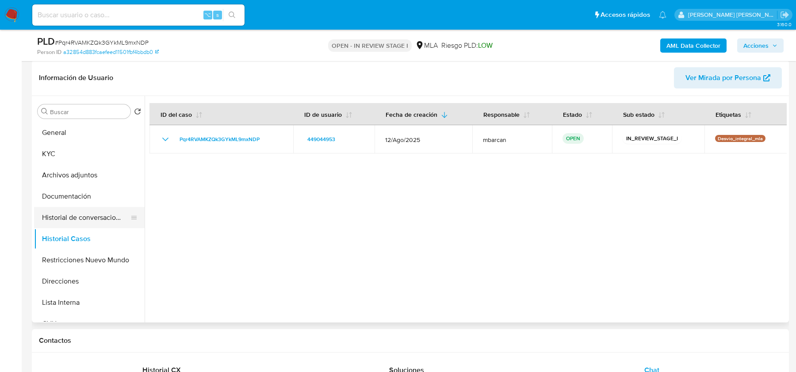
click at [78, 212] on button "Historial de conversaciones" at bounding box center [85, 217] width 103 height 21
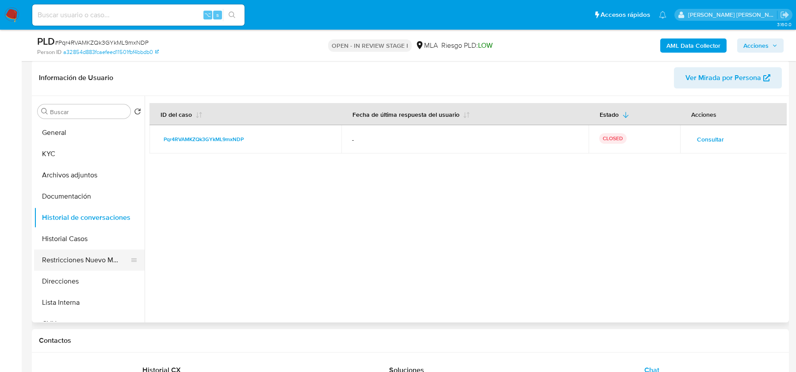
click at [84, 256] on button "Restricciones Nuevo Mundo" at bounding box center [85, 259] width 103 height 21
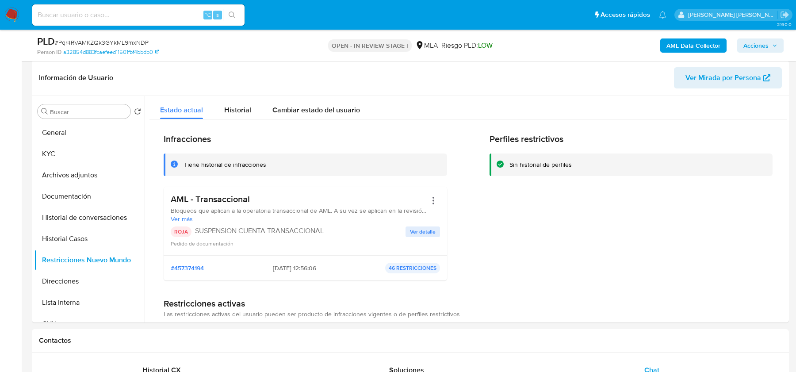
click at [762, 42] on span "Acciones" at bounding box center [755, 45] width 25 height 14
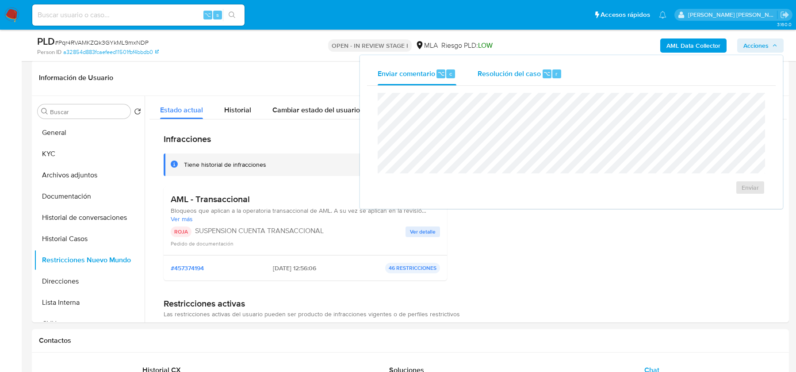
click at [501, 77] on span "Resolución del caso" at bounding box center [509, 73] width 63 height 10
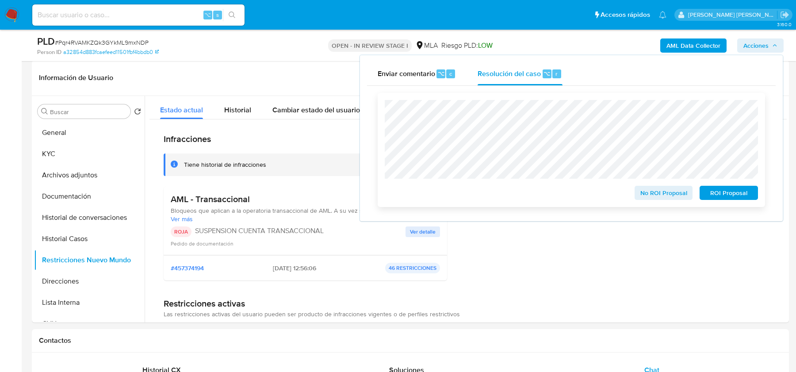
click at [738, 195] on span "ROI Proposal" at bounding box center [729, 193] width 46 height 12
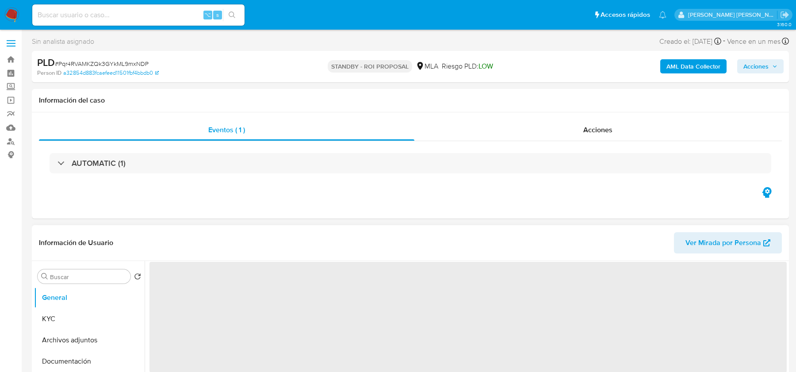
select select "10"
